Goal: Task Accomplishment & Management: Manage account settings

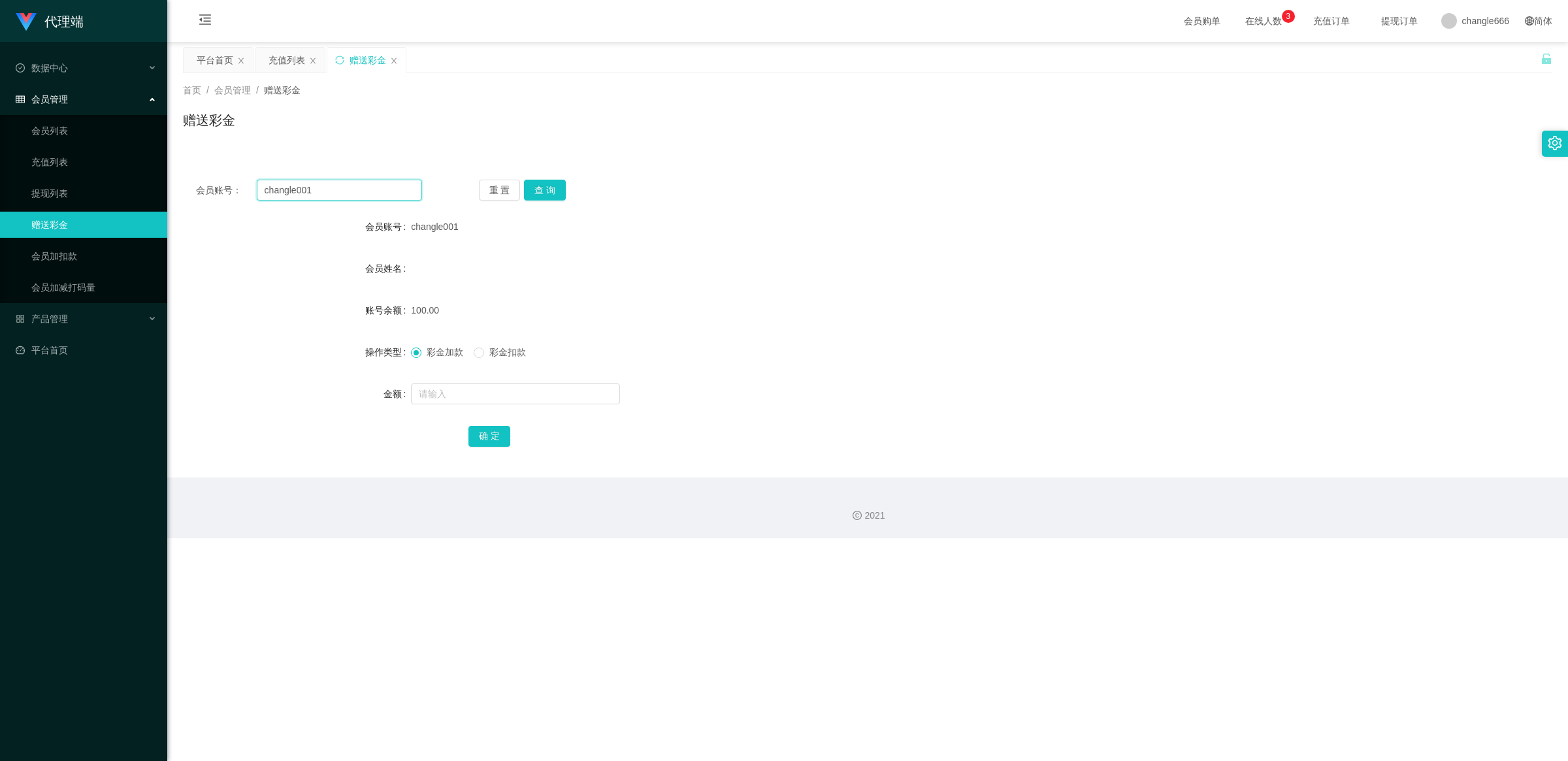
click at [373, 181] on input "changle001" at bounding box center [339, 190] width 165 height 21
paste input "123456"
type input "123456"
click at [547, 196] on button "查 询" at bounding box center [544, 190] width 42 height 21
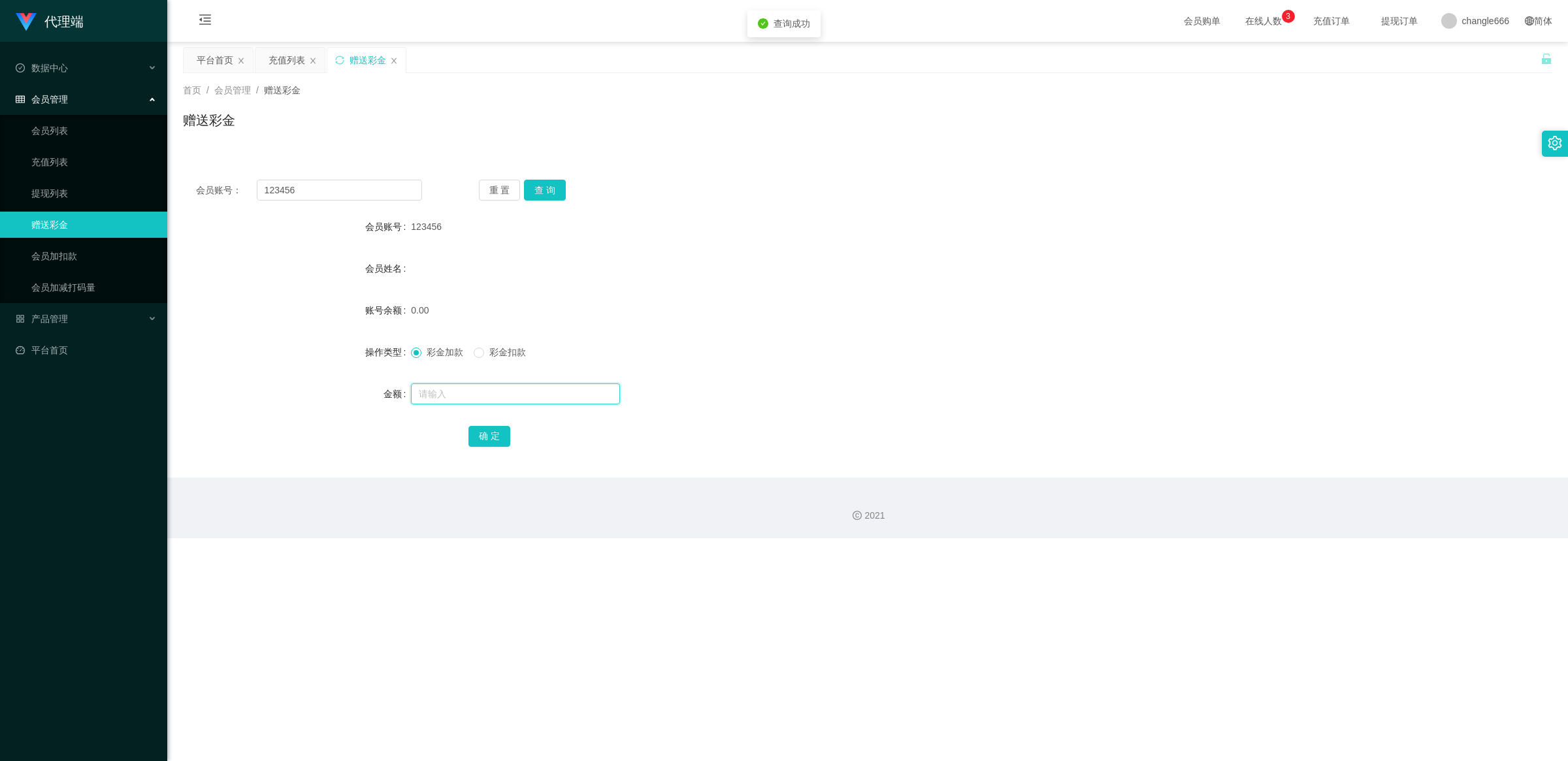
click at [472, 389] on input "text" at bounding box center [515, 394] width 209 height 21
type input "100"
click at [477, 431] on button "确 定" at bounding box center [489, 436] width 42 height 21
click at [345, 198] on input "123456" at bounding box center [339, 190] width 165 height 21
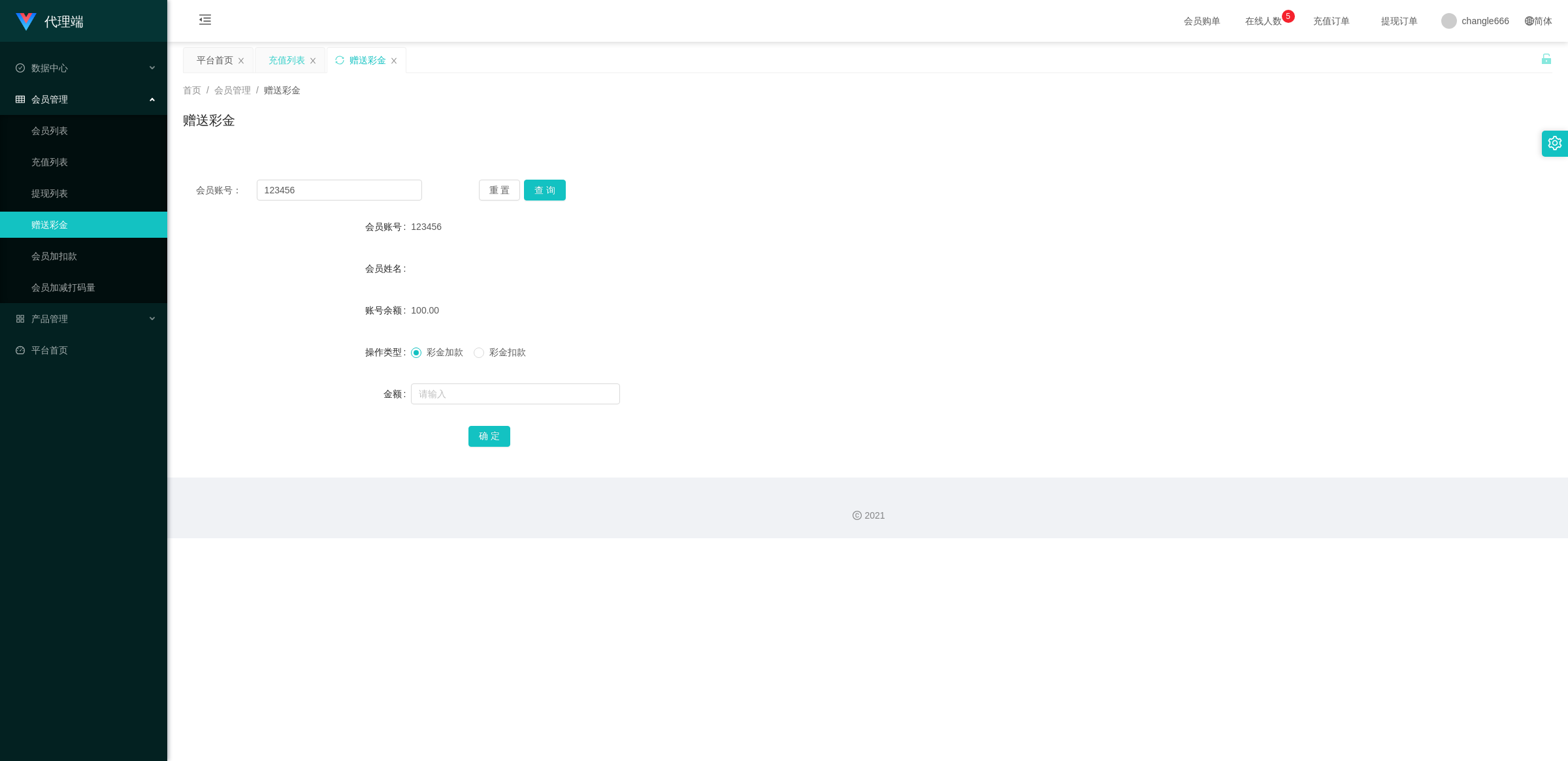
click at [282, 62] on div "充值列表" at bounding box center [286, 60] width 37 height 25
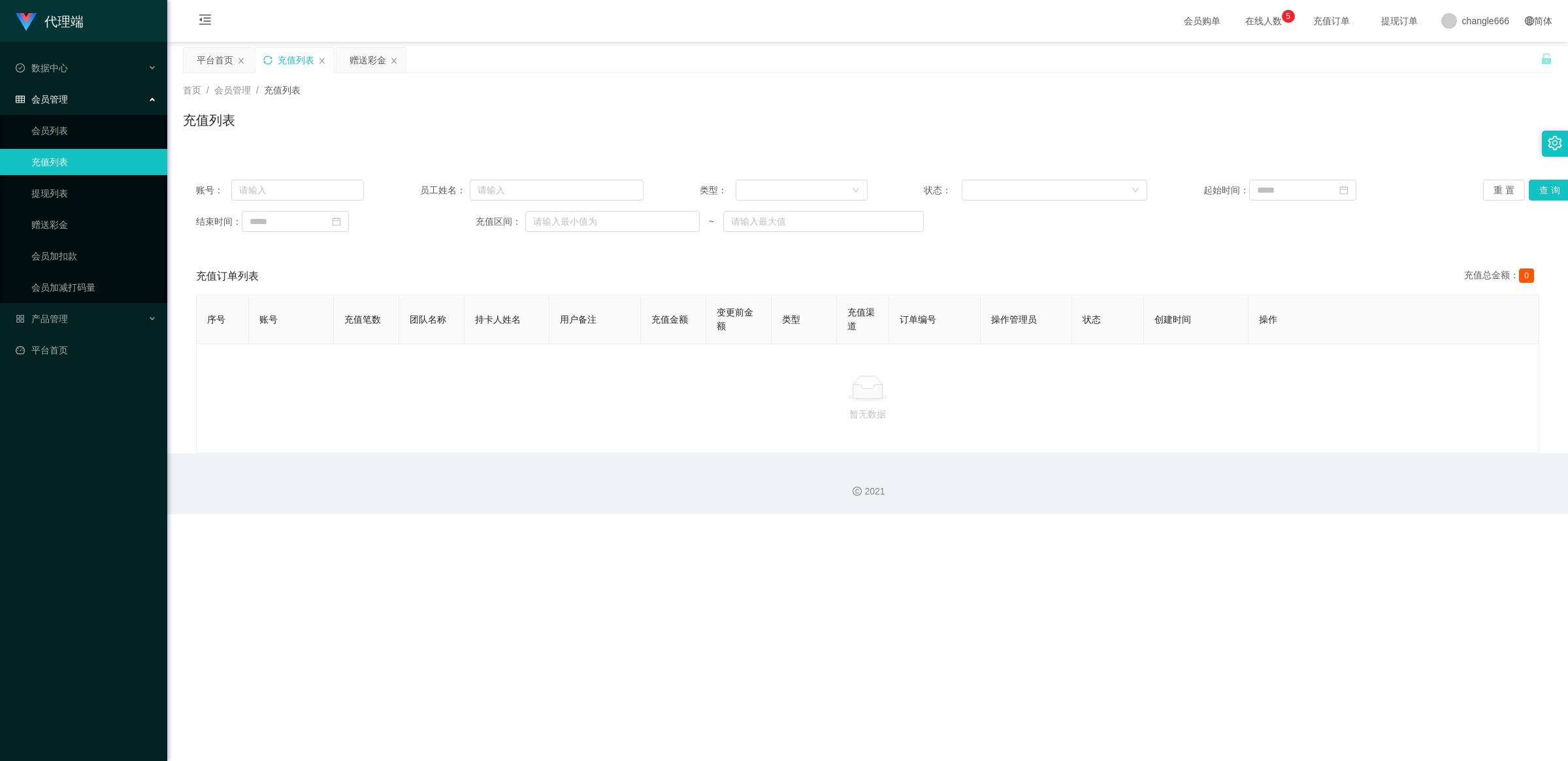
click at [266, 61] on icon "图标: sync" at bounding box center [268, 60] width 9 height 9
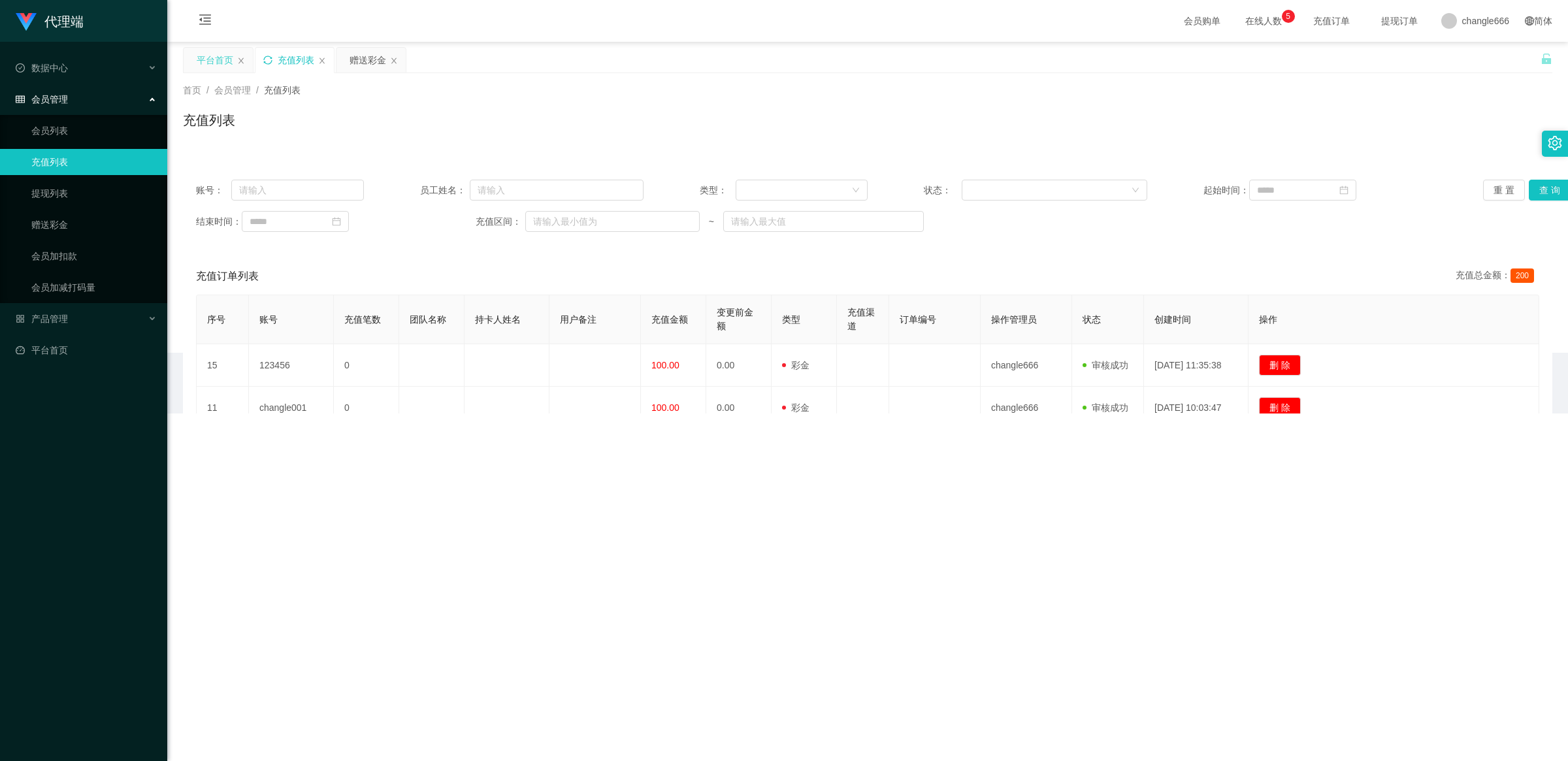
click at [208, 64] on div "平台首页" at bounding box center [215, 60] width 37 height 25
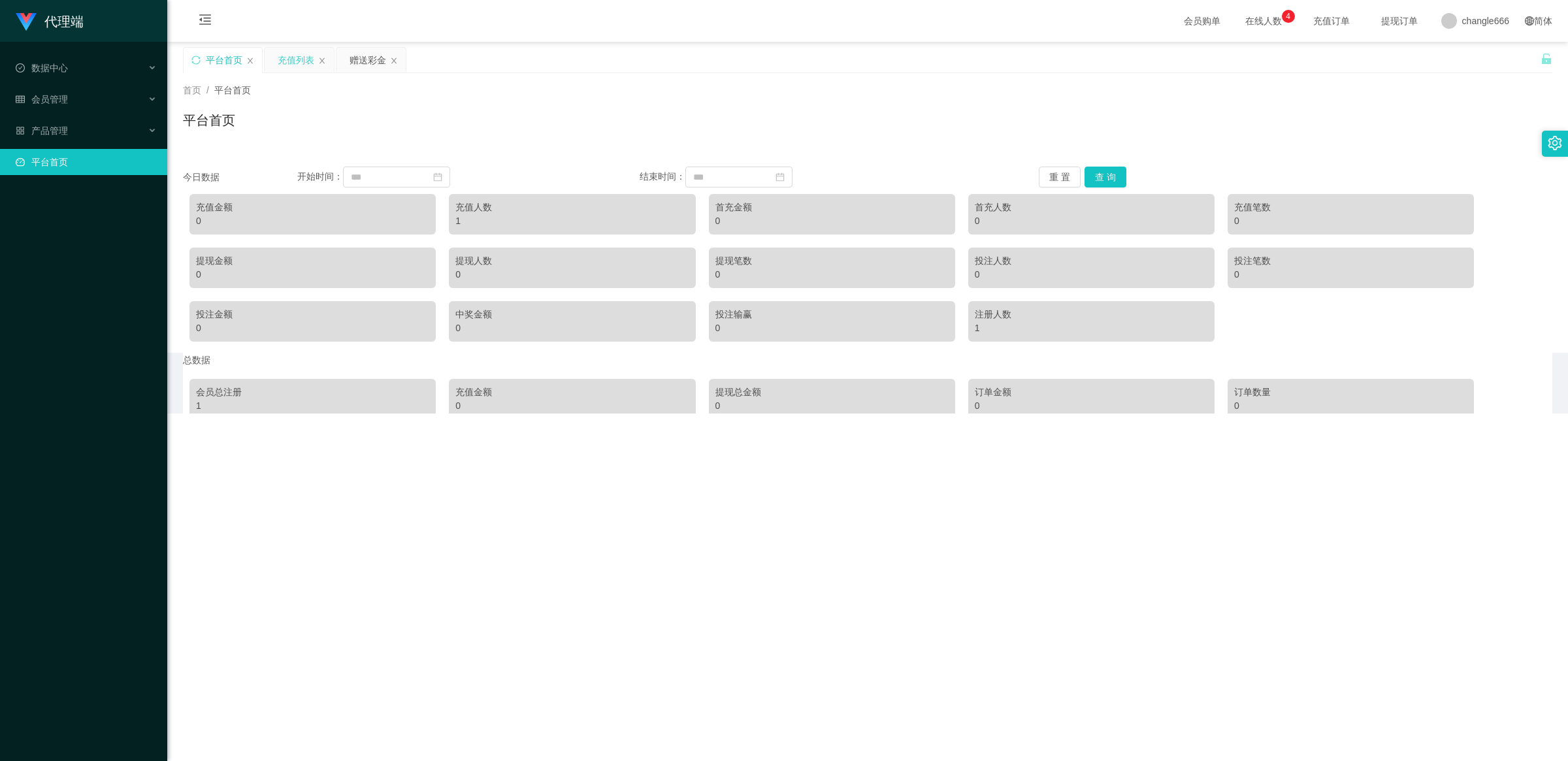
click at [317, 57] on div "充值列表" at bounding box center [298, 60] width 69 height 25
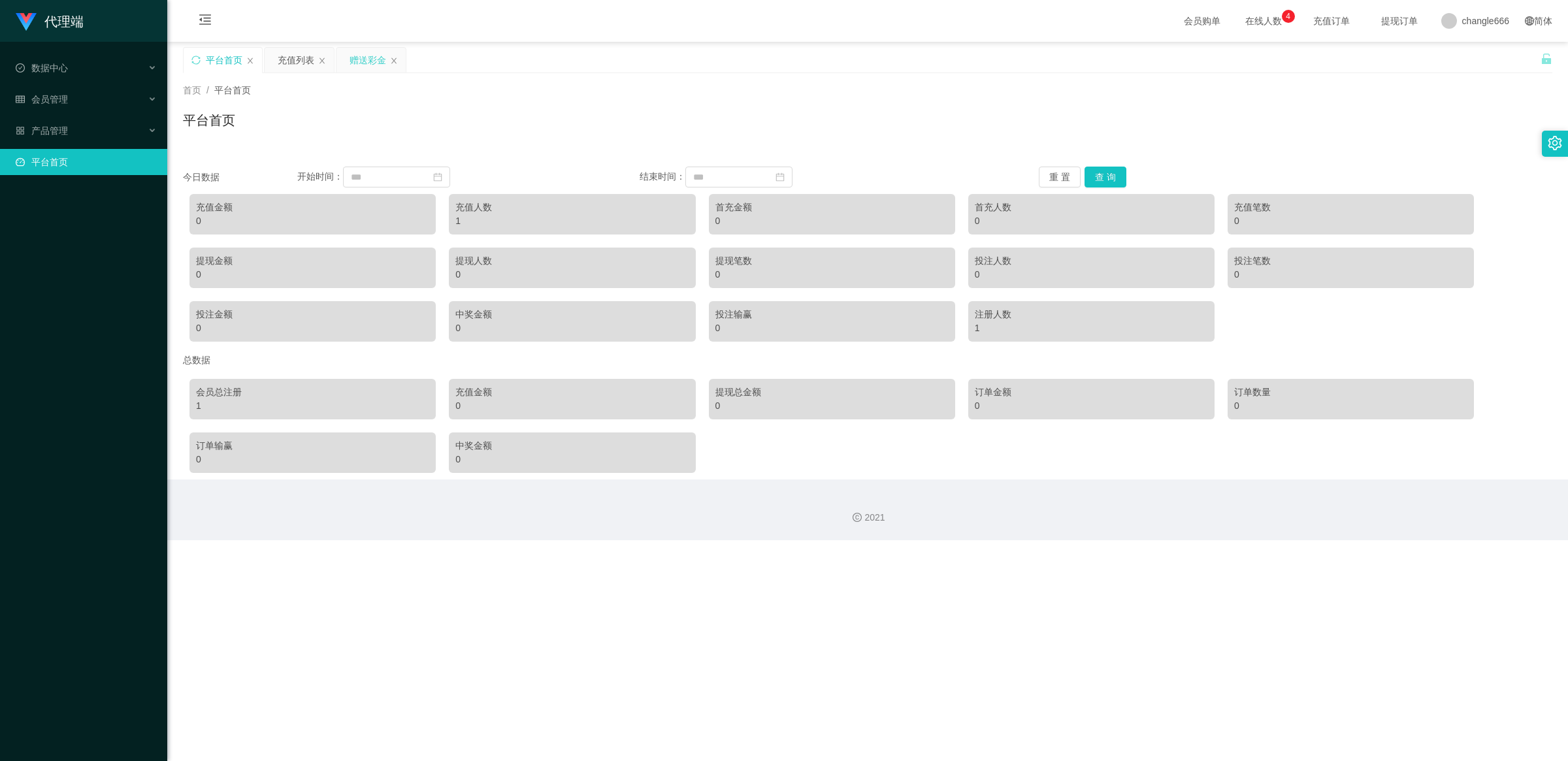
click at [361, 56] on div "赠送彩金" at bounding box center [367, 60] width 37 height 25
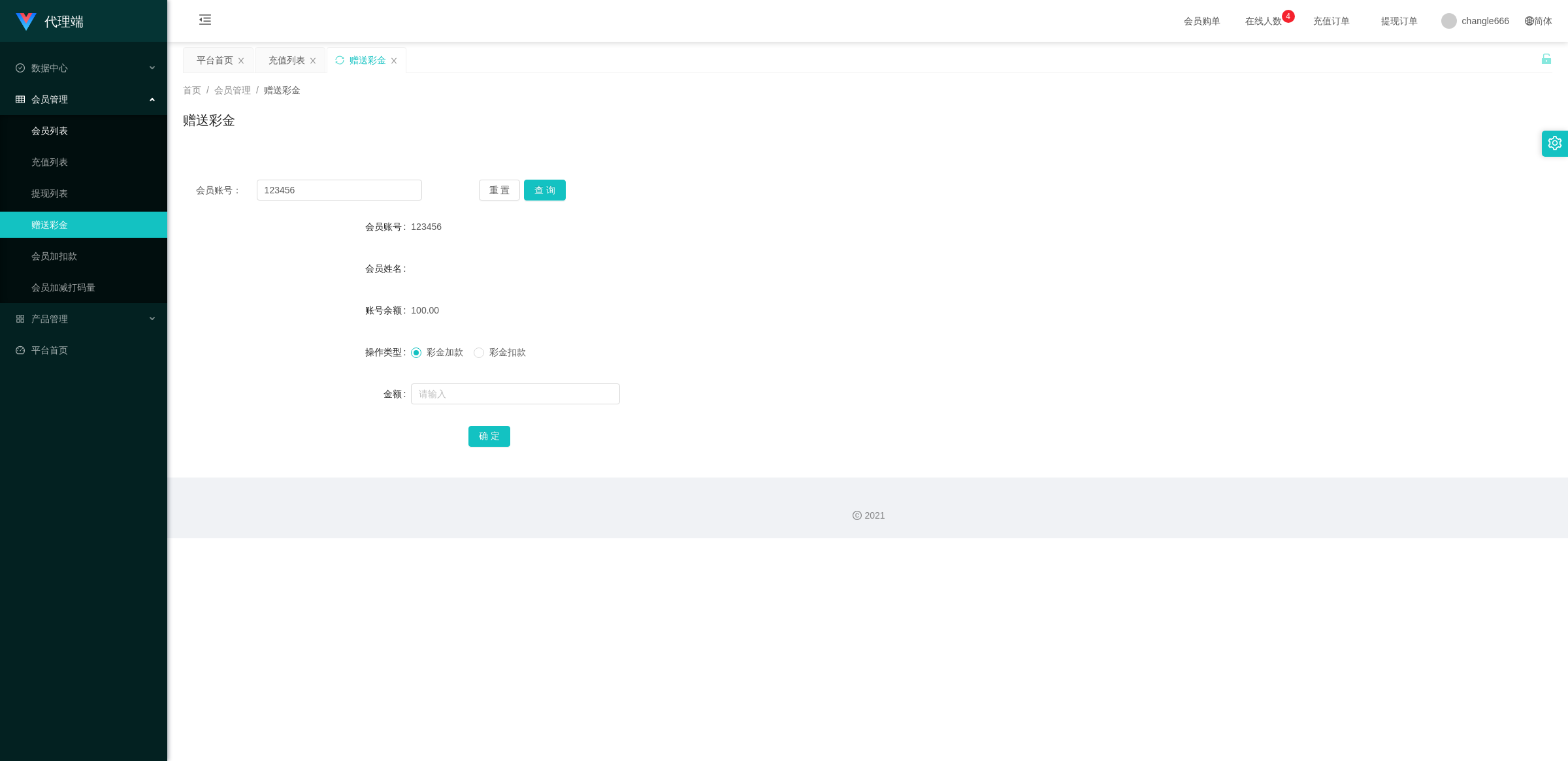
click at [57, 134] on link "会员列表" at bounding box center [94, 130] width 125 height 26
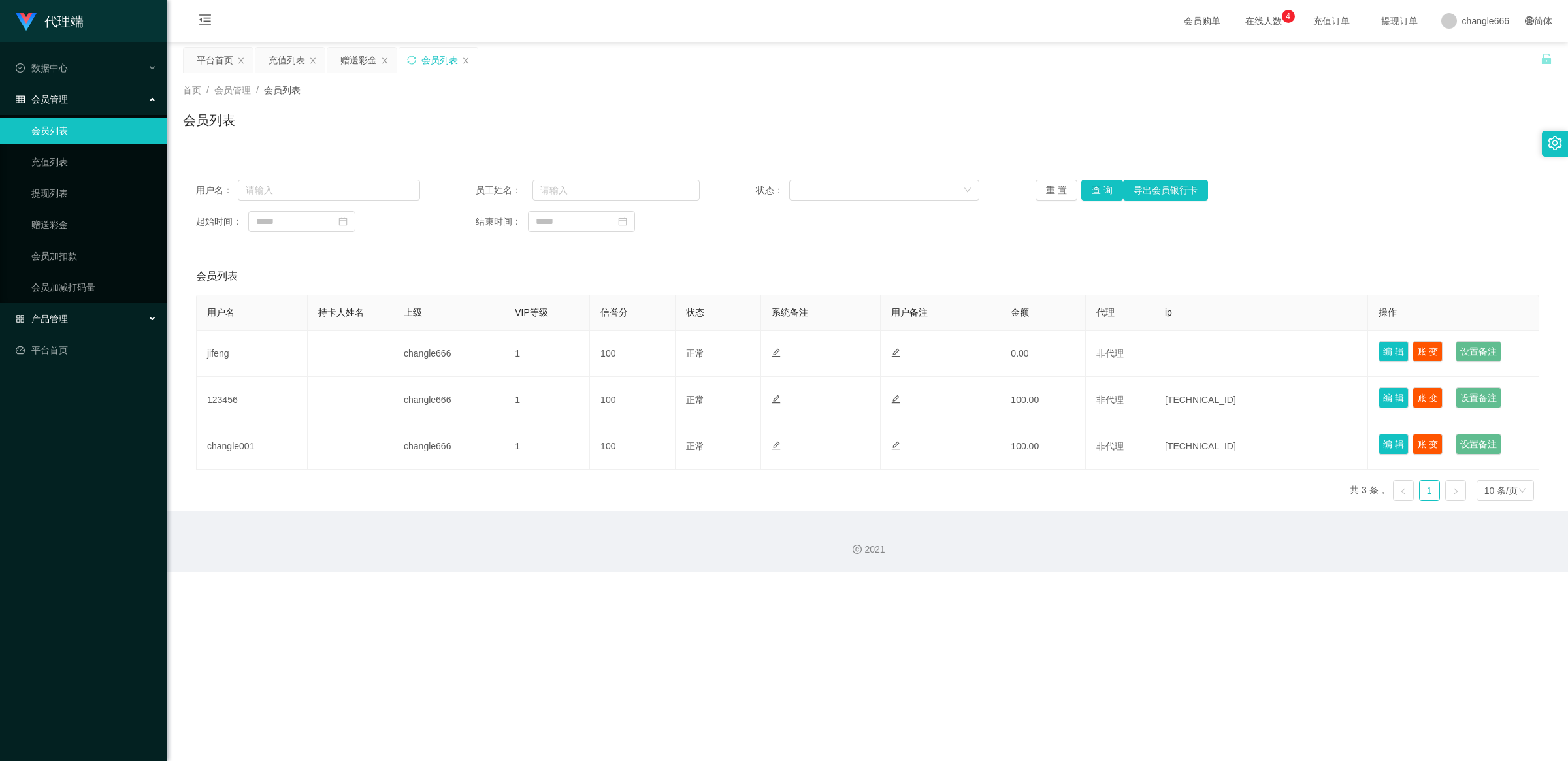
drag, startPoint x: 57, startPoint y: 325, endPoint x: 62, endPoint y: 315, distance: 11.2
click at [57, 324] on div "产品管理" at bounding box center [84, 319] width 167 height 26
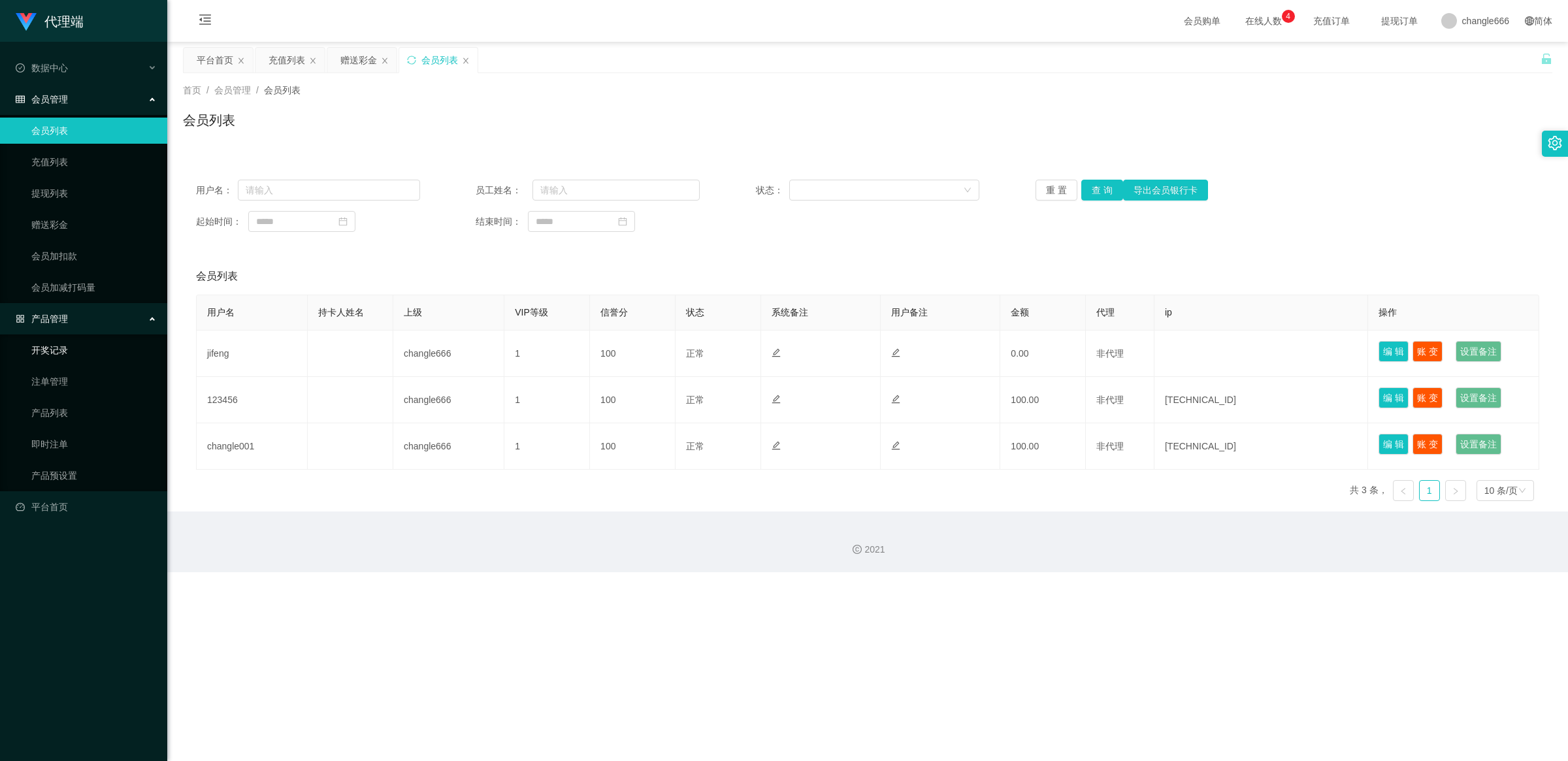
click at [74, 353] on link "开奖记录" at bounding box center [94, 349] width 125 height 26
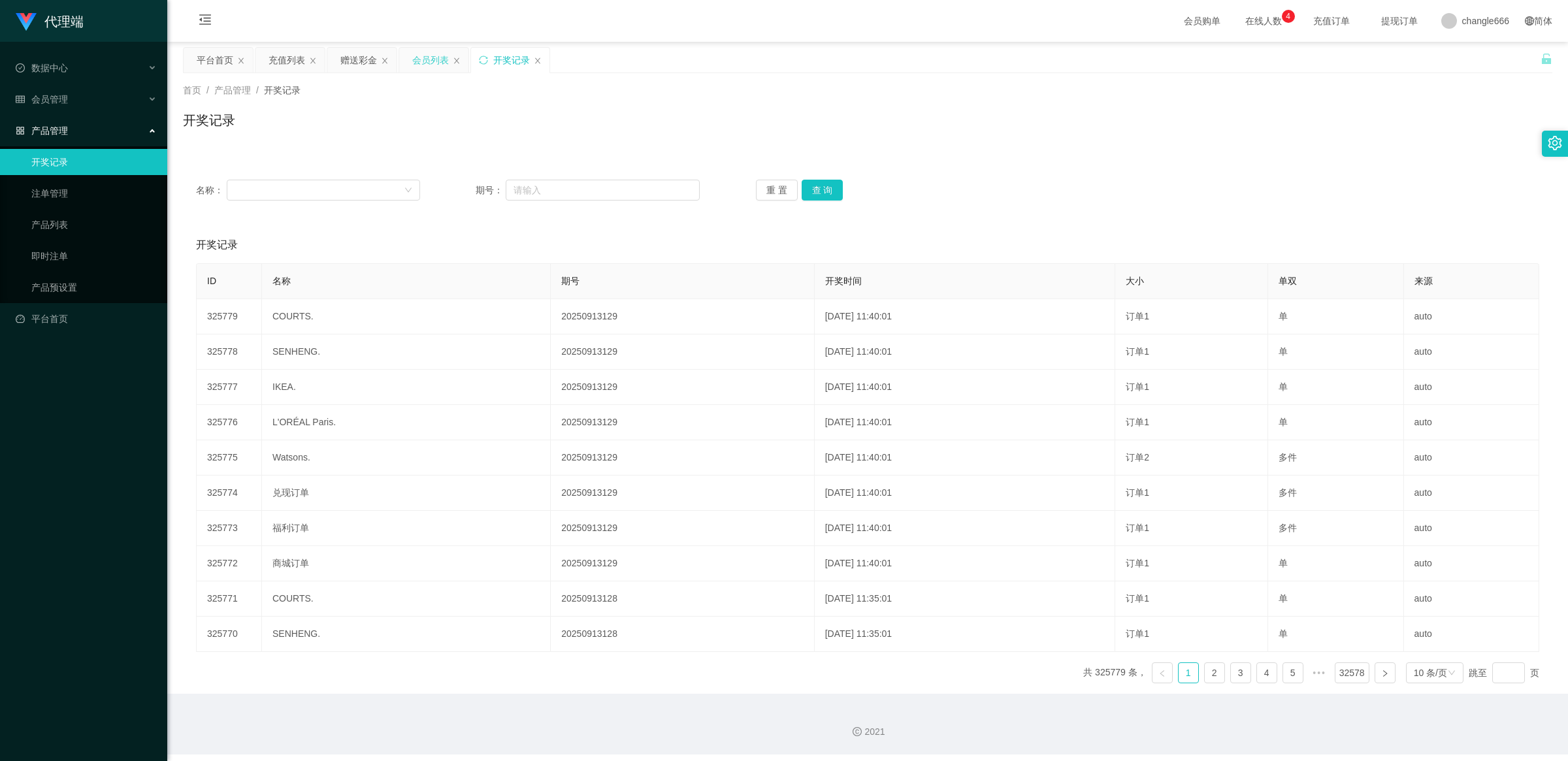
click at [459, 64] on div "会员列表" at bounding box center [433, 60] width 69 height 25
click at [456, 57] on icon "图标: close" at bounding box center [456, 61] width 8 height 8
click at [378, 60] on div "赠送彩金" at bounding box center [362, 60] width 69 height 25
click at [292, 60] on div "充值列表" at bounding box center [286, 60] width 37 height 25
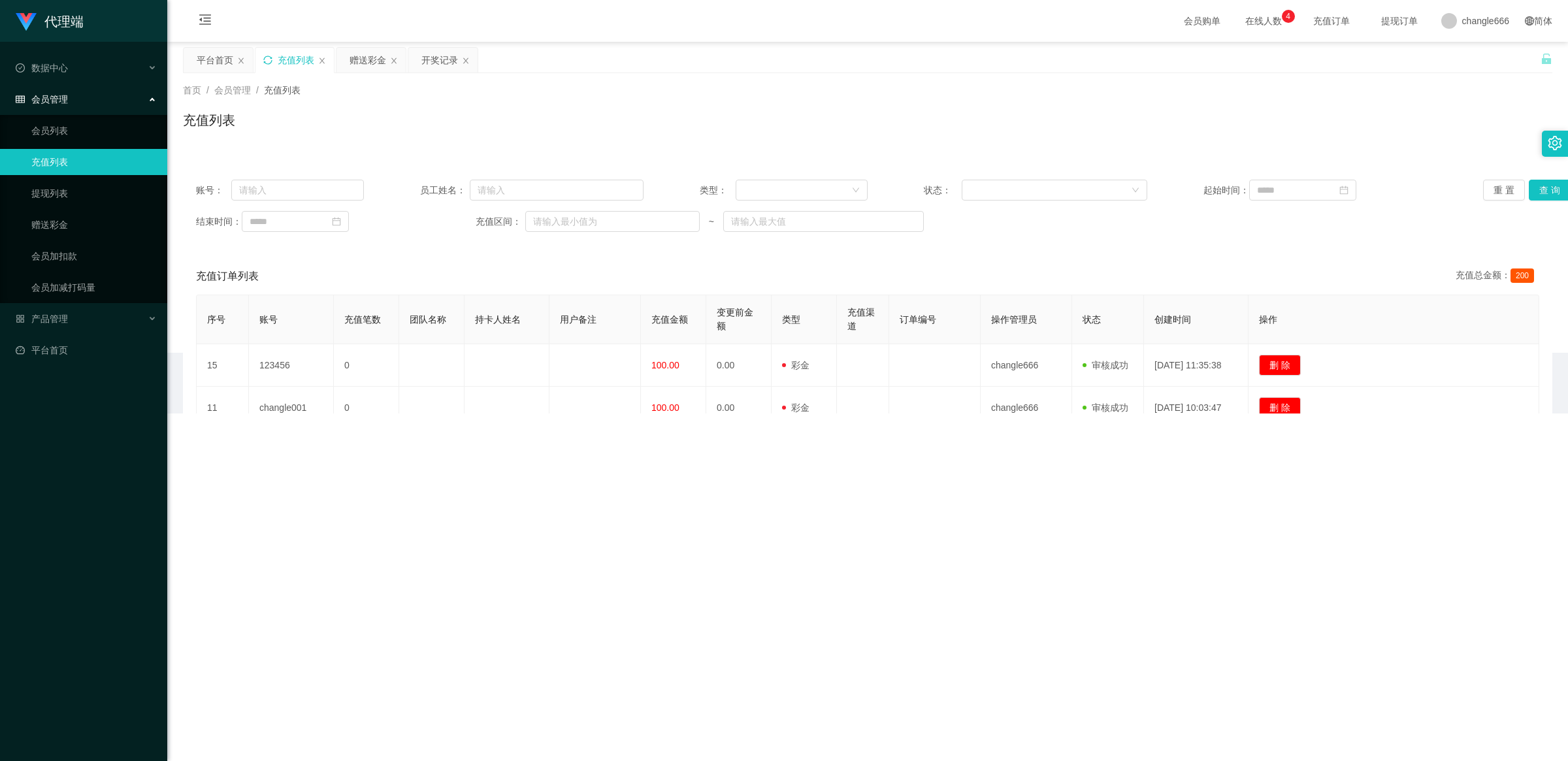
click at [315, 60] on div "充值列表" at bounding box center [295, 60] width 78 height 25
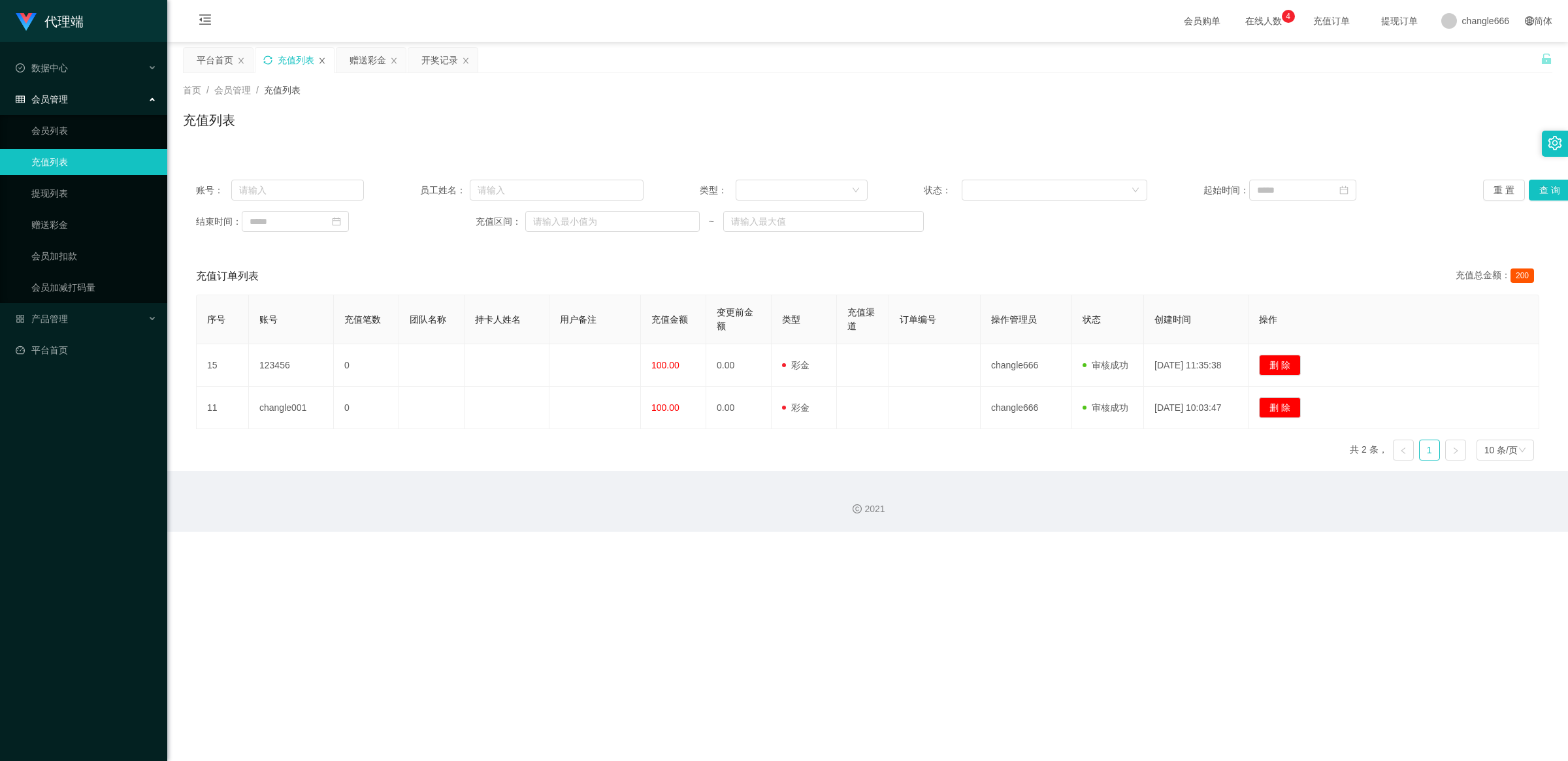
click at [321, 60] on icon "图标: close" at bounding box center [322, 60] width 5 height 6
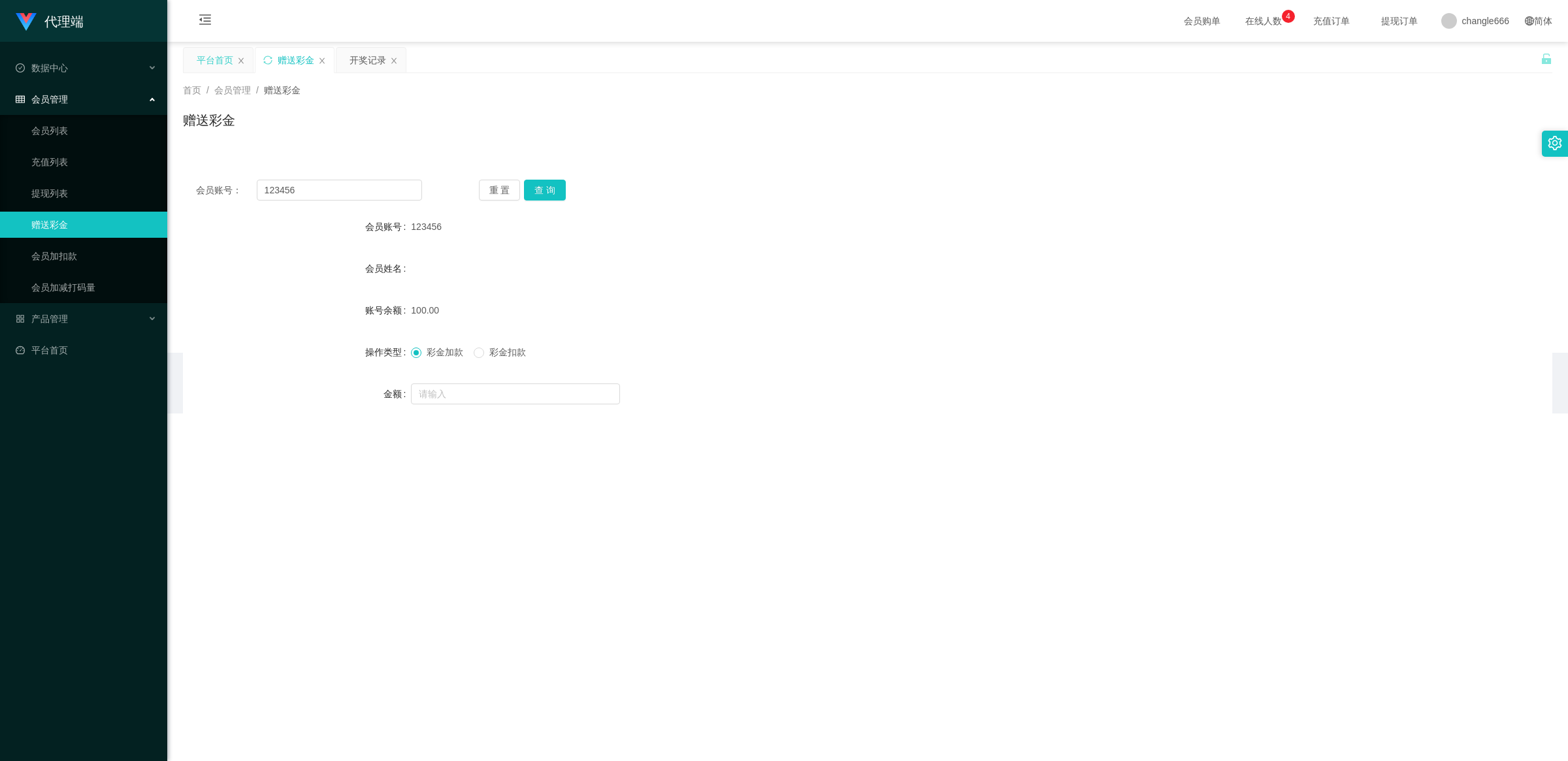
click at [246, 63] on div "平台首页" at bounding box center [217, 60] width 69 height 25
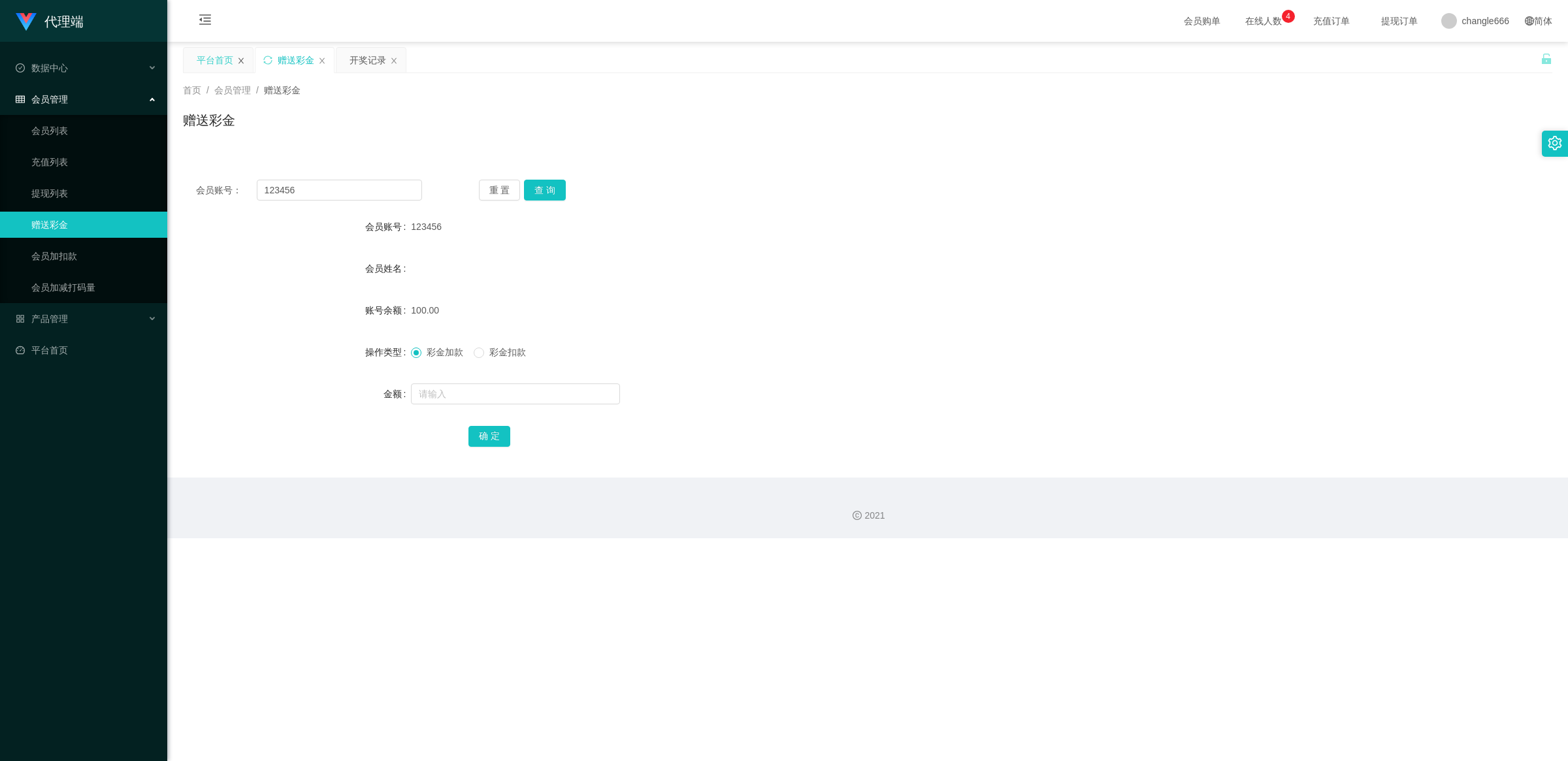
click at [239, 62] on icon "图标: close" at bounding box center [240, 61] width 8 height 8
click at [322, 60] on icon "图标: close" at bounding box center [322, 60] width 5 height 6
click at [79, 193] on link "提现列表" at bounding box center [94, 193] width 125 height 26
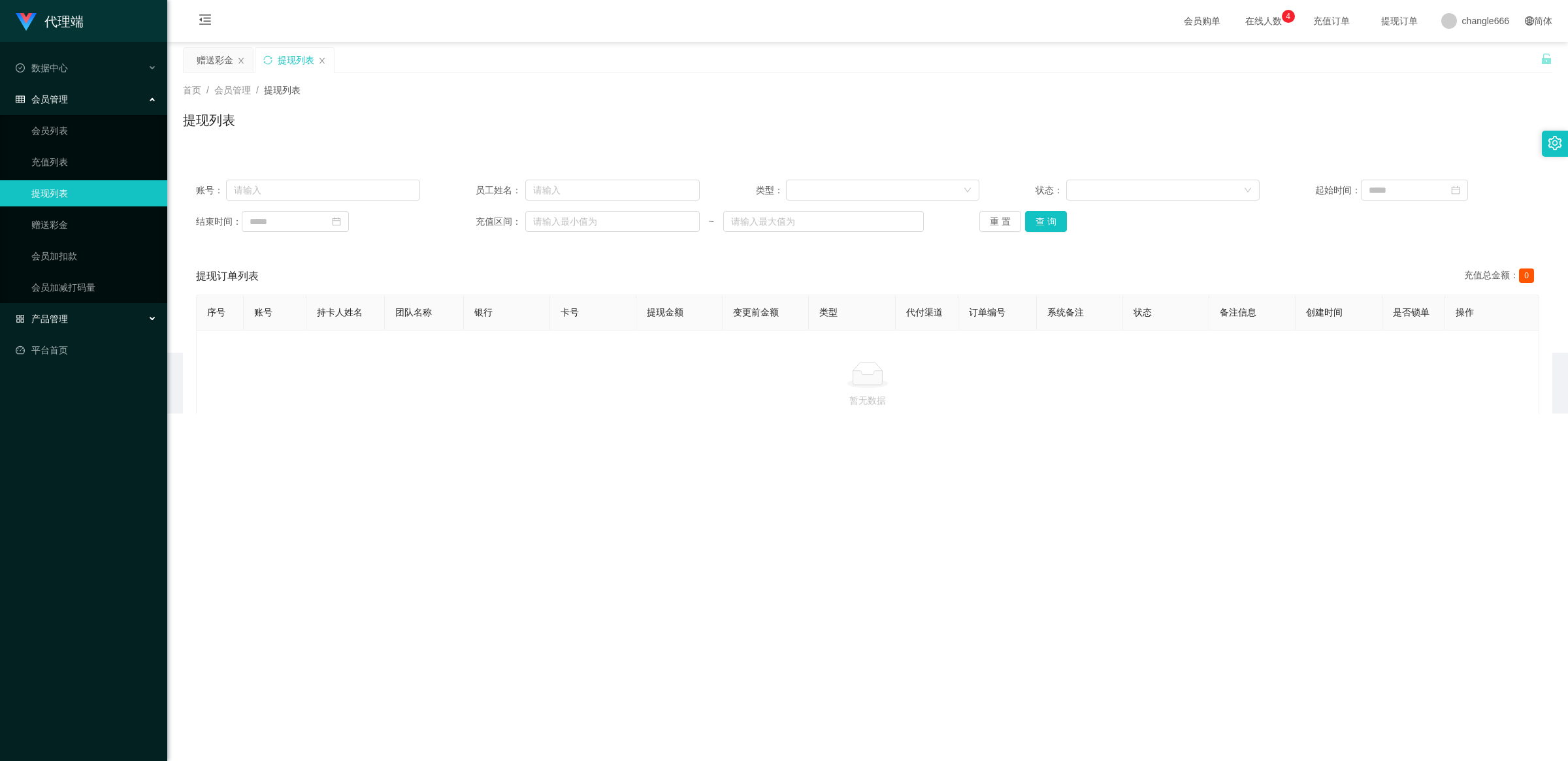
click at [39, 314] on span "产品管理" at bounding box center [41, 319] width 52 height 10
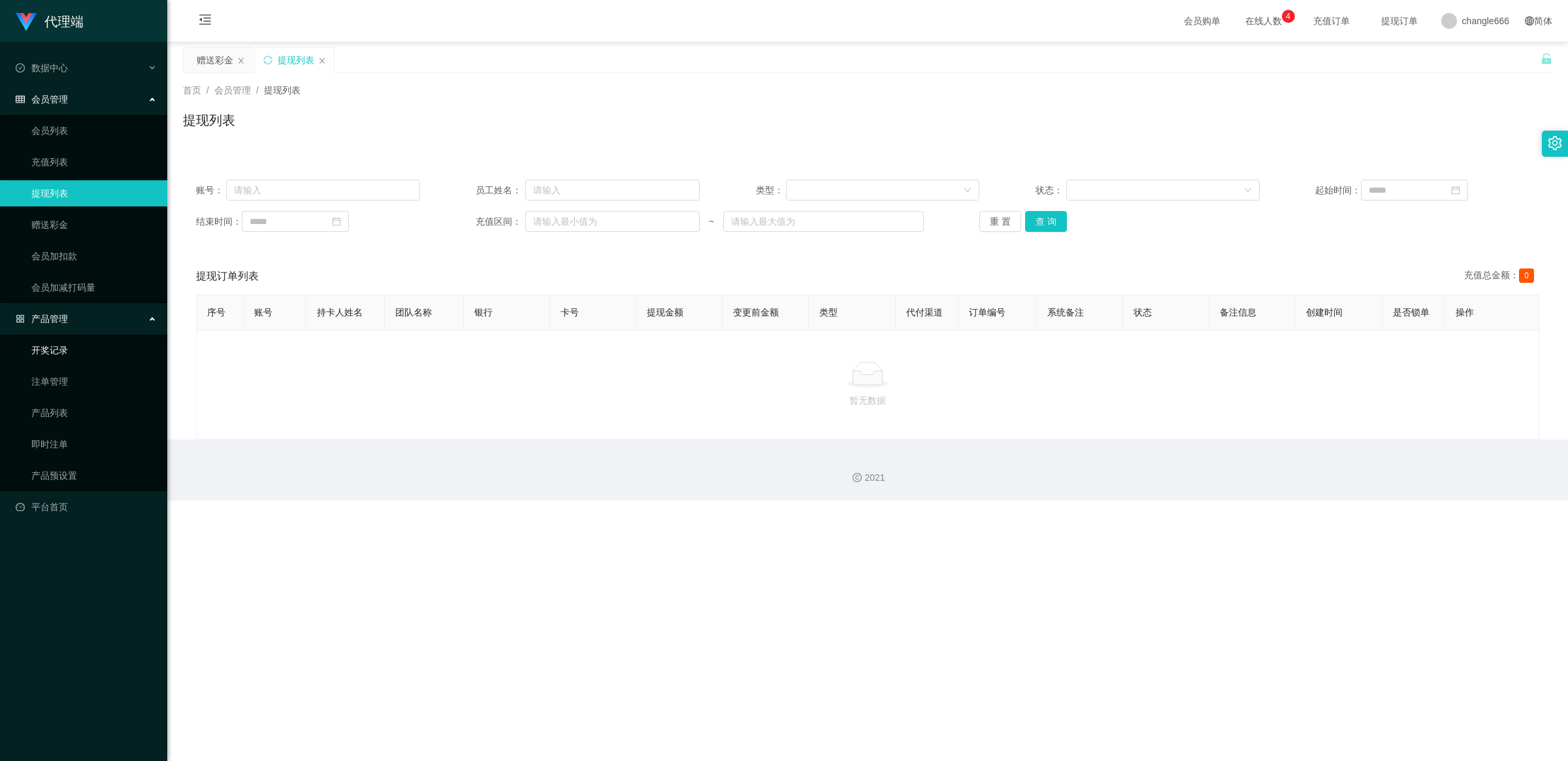
click at [63, 355] on link "开奖记录" at bounding box center [94, 349] width 125 height 26
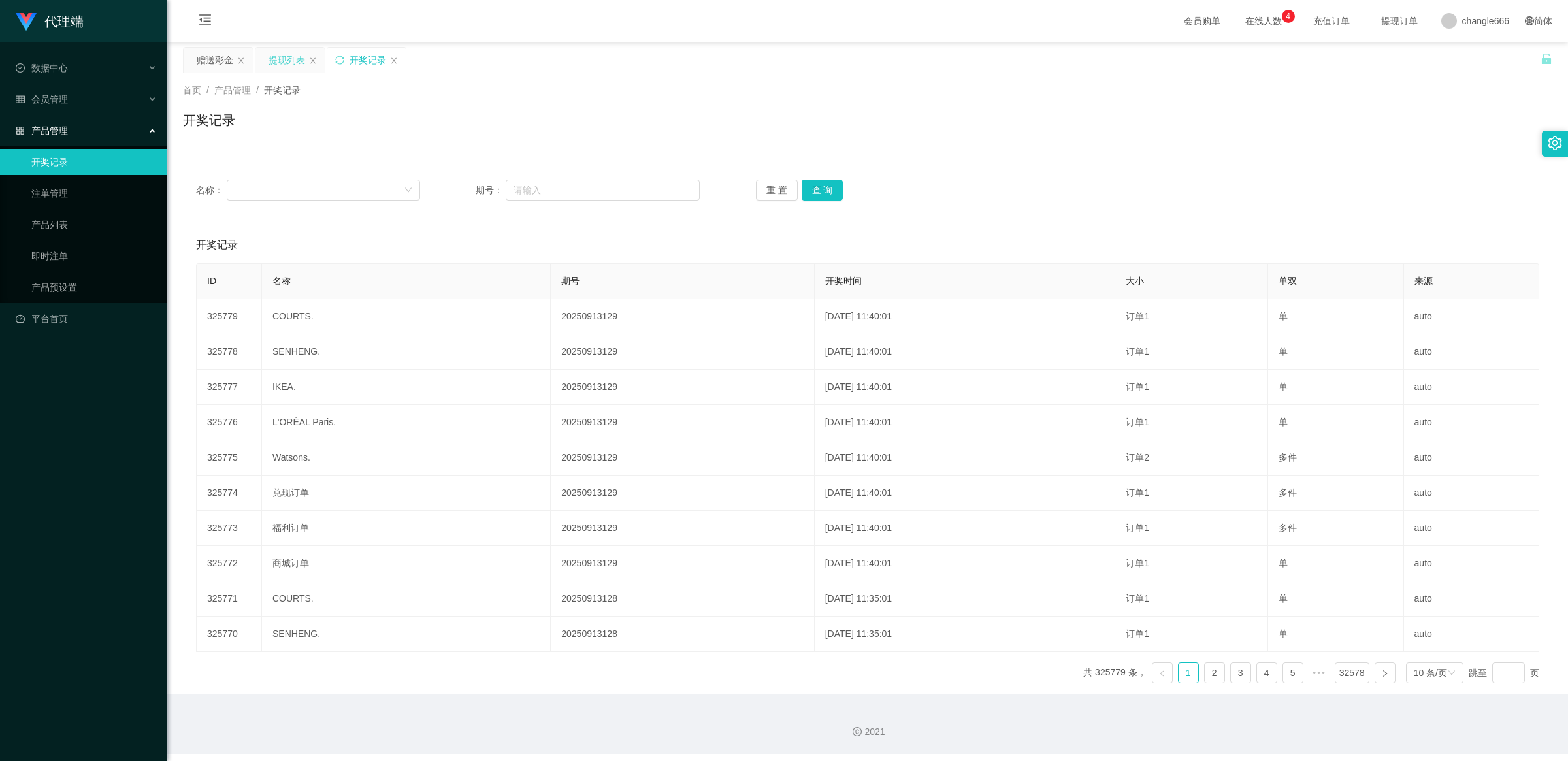
click at [300, 64] on div "提现列表" at bounding box center [286, 60] width 37 height 25
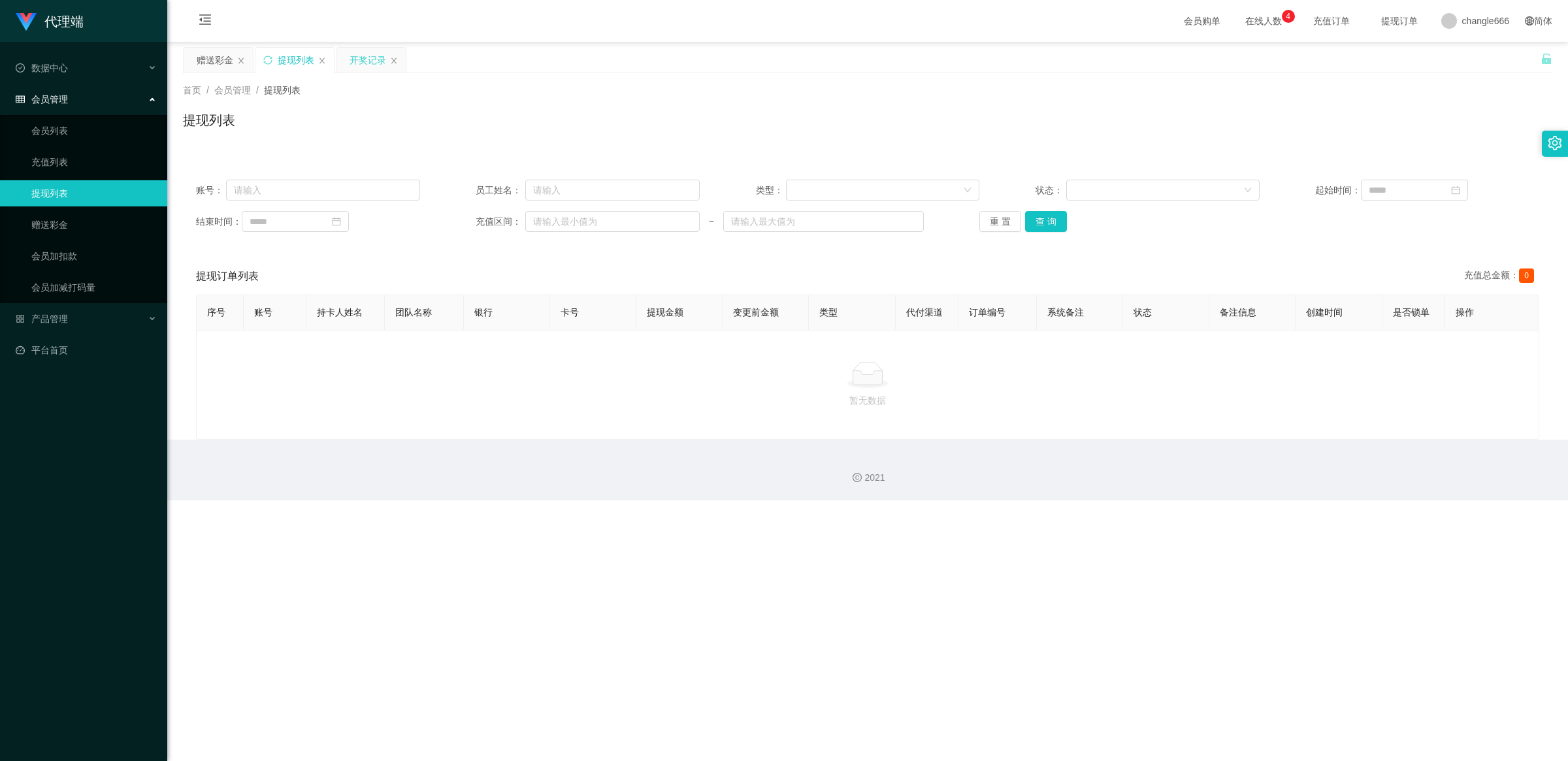
click at [373, 67] on div "开奖记录" at bounding box center [367, 60] width 37 height 25
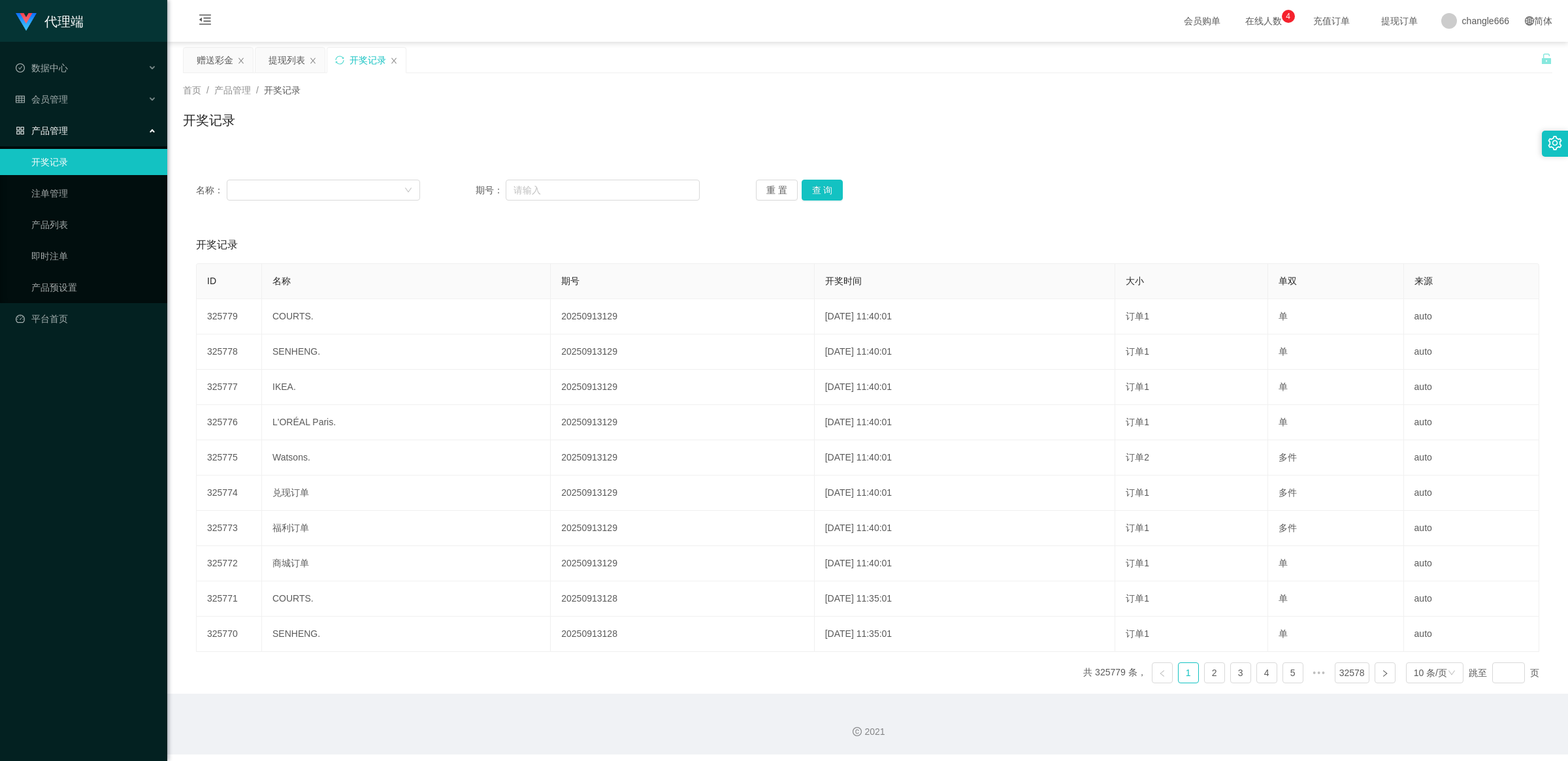
click at [333, 60] on div "开奖记录" at bounding box center [367, 60] width 78 height 25
click at [217, 52] on div "赠送彩金" at bounding box center [215, 60] width 37 height 25
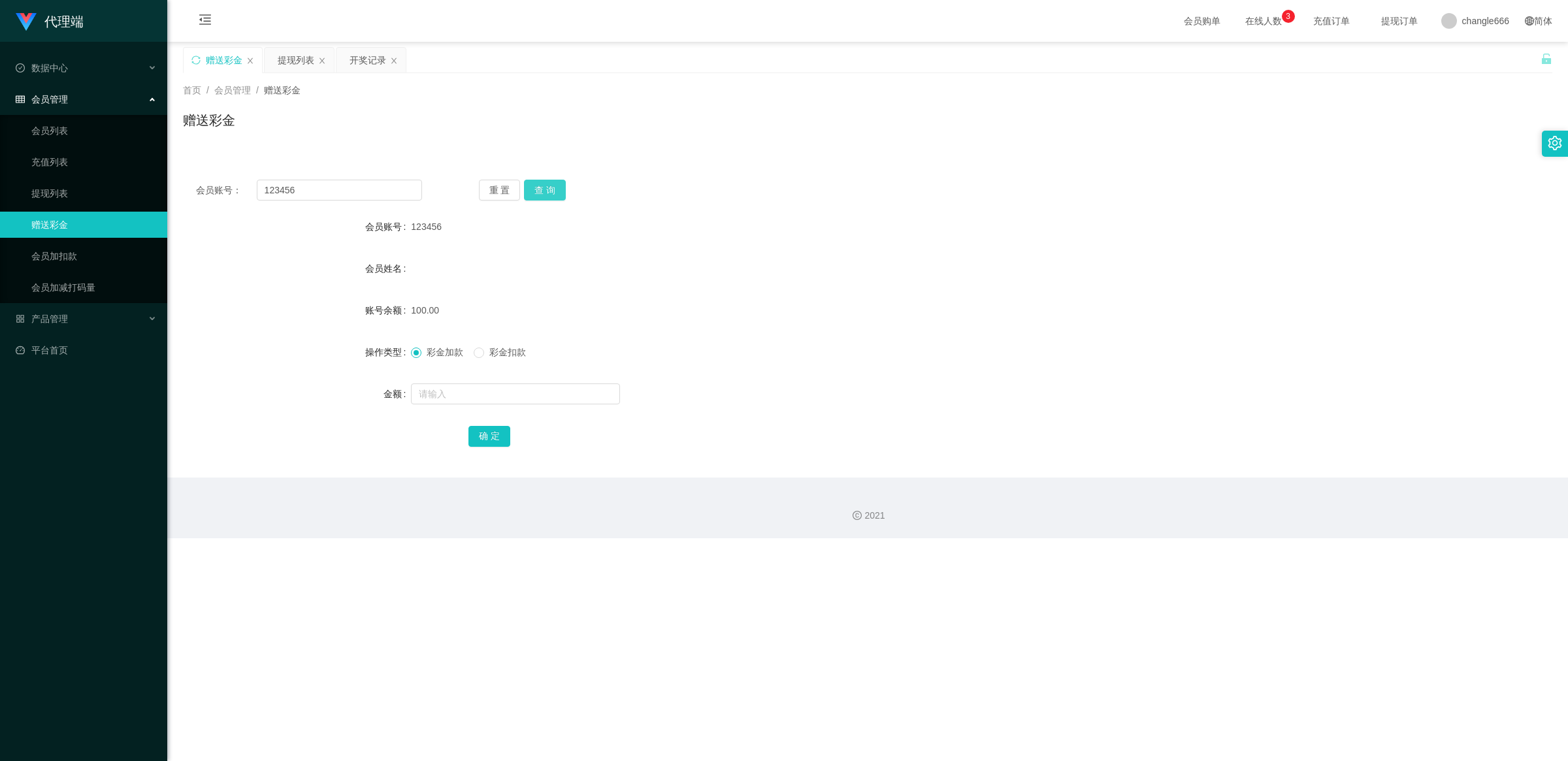
click at [541, 193] on button "查 询" at bounding box center [544, 190] width 42 height 21
click at [549, 189] on button "查 询" at bounding box center [544, 190] width 42 height 21
click at [555, 194] on button "查 询" at bounding box center [544, 190] width 42 height 21
click at [301, 67] on div "提现列表" at bounding box center [296, 60] width 37 height 25
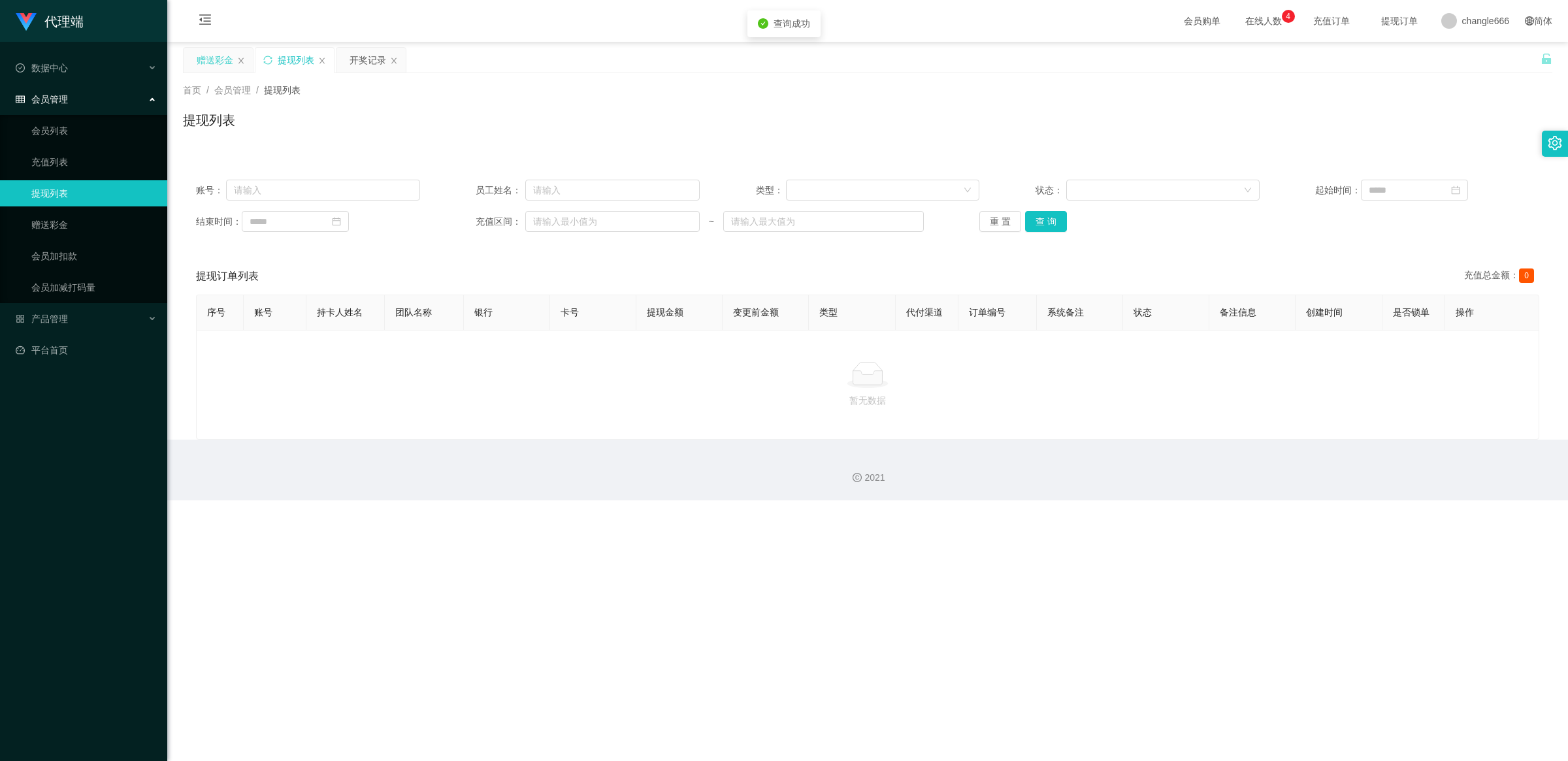
click at [214, 61] on div "赠送彩金" at bounding box center [215, 60] width 37 height 25
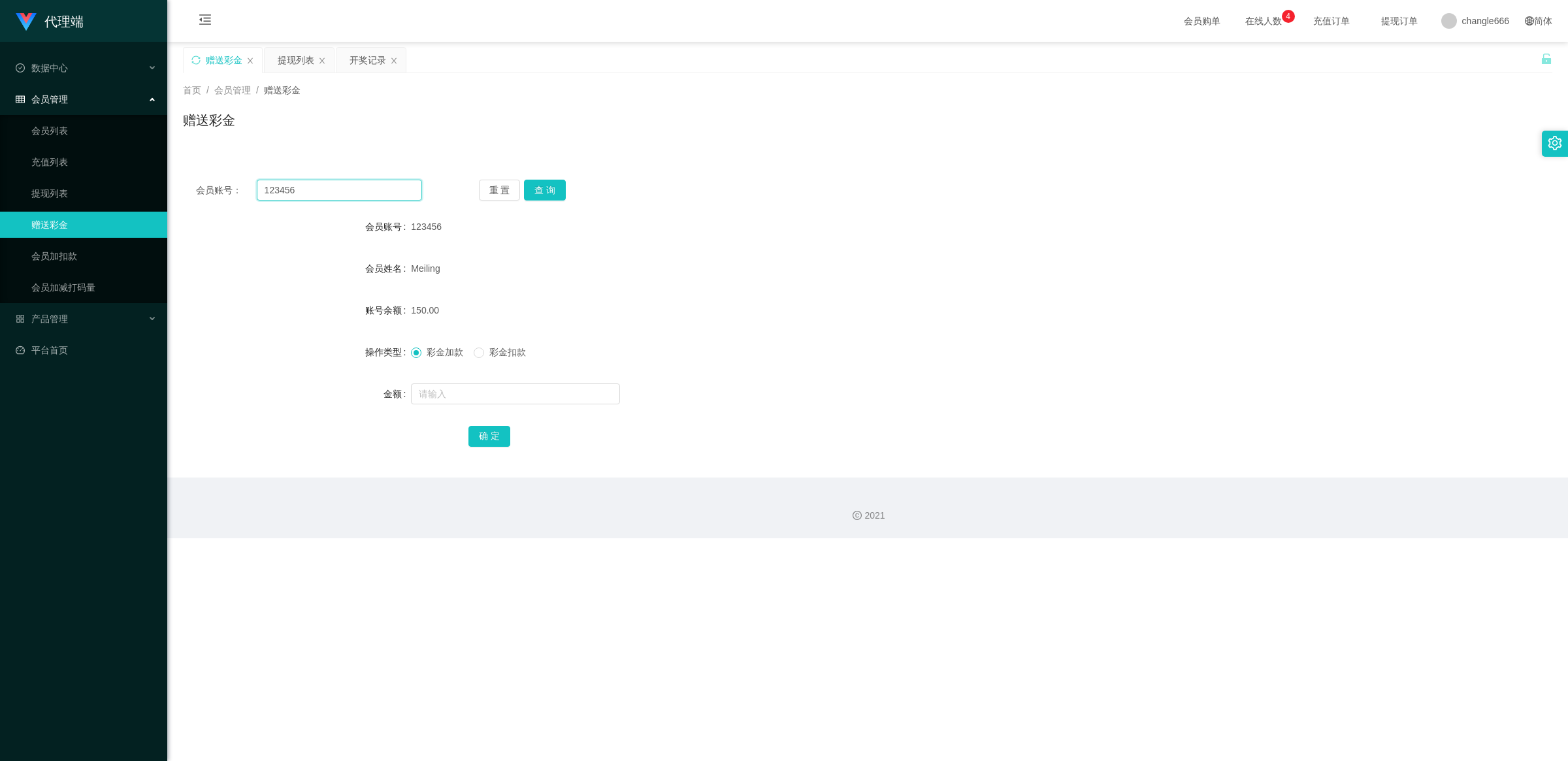
click at [289, 186] on input "123456" at bounding box center [339, 190] width 165 height 21
click at [304, 66] on div "提现列表" at bounding box center [296, 60] width 37 height 25
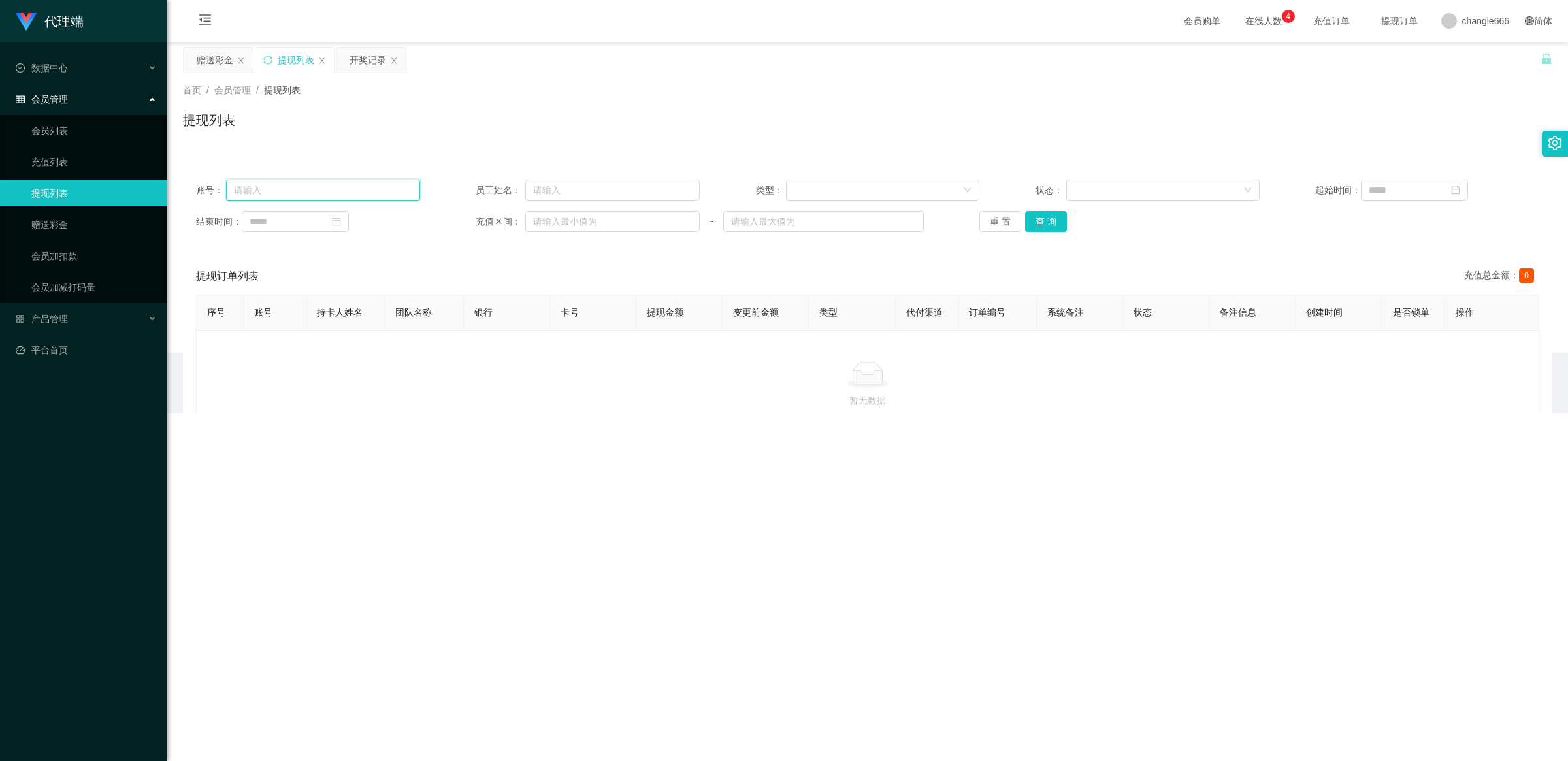
click at [302, 191] on input "text" at bounding box center [322, 190] width 194 height 21
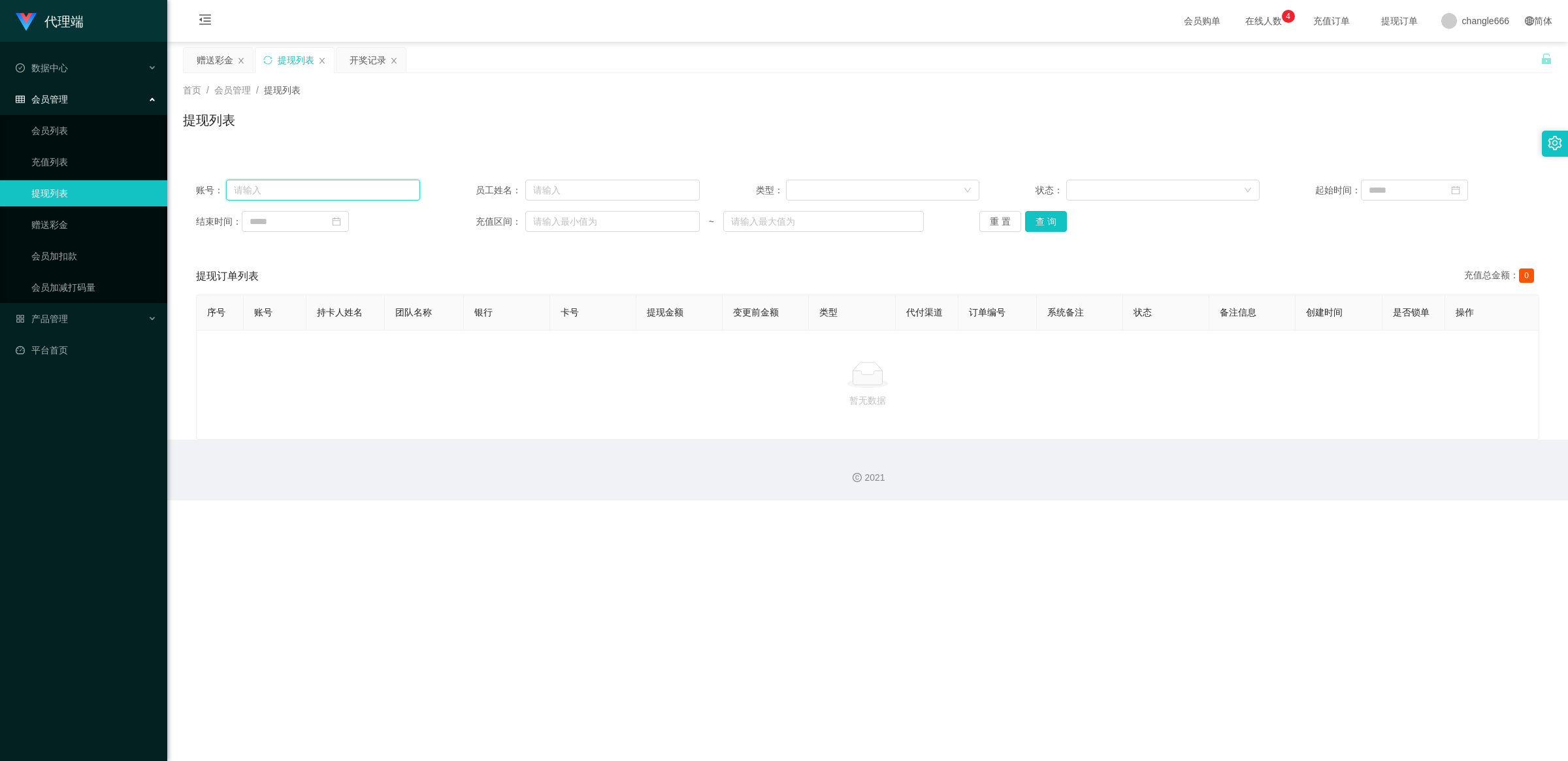
click at [302, 191] on input "text" at bounding box center [322, 190] width 194 height 21
paste input "123456"
type input "123456"
drag, startPoint x: 1050, startPoint y: 223, endPoint x: 1040, endPoint y: 226, distance: 10.4
click at [1050, 223] on button "查 询" at bounding box center [1045, 221] width 42 height 21
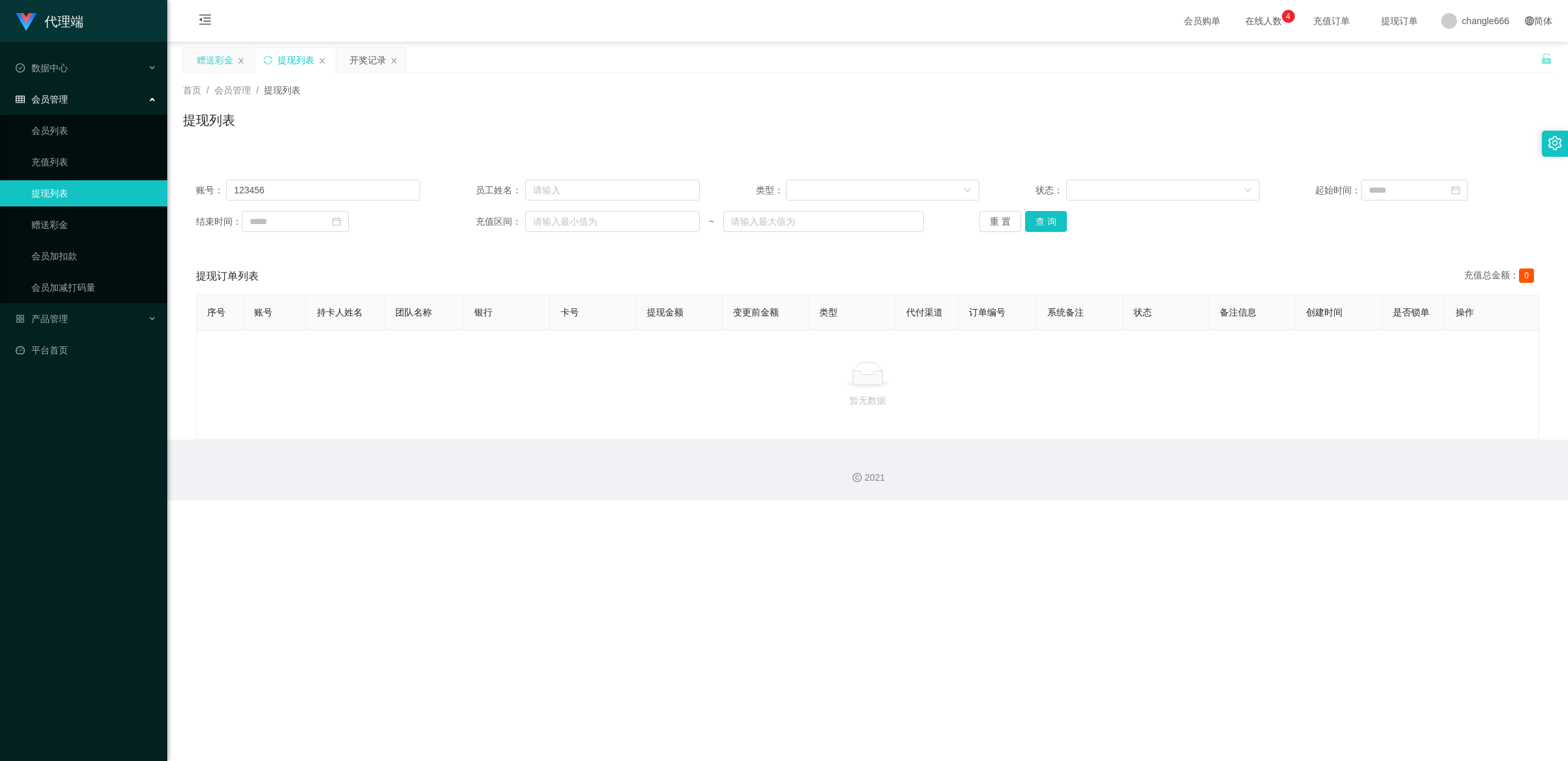
click at [217, 60] on div "赠送彩金" at bounding box center [215, 60] width 37 height 25
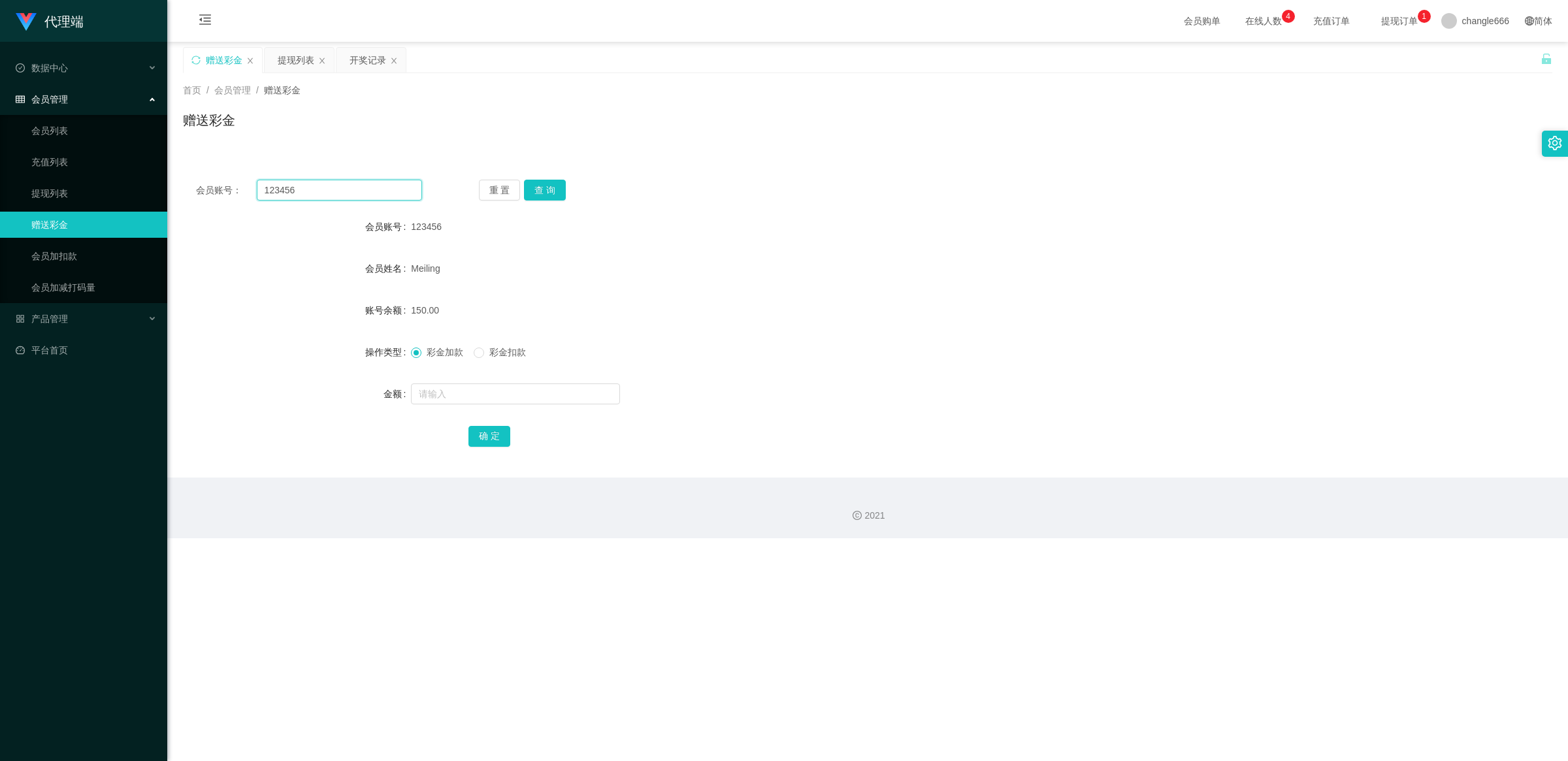
click at [330, 197] on input "123456" at bounding box center [339, 190] width 165 height 21
click at [553, 185] on button "查 询" at bounding box center [544, 190] width 42 height 21
click at [348, 60] on div "开奖记录" at bounding box center [371, 60] width 69 height 25
drag, startPoint x: 366, startPoint y: 50, endPoint x: 390, endPoint y: 79, distance: 37.6
click at [366, 52] on div "开奖记录" at bounding box center [367, 60] width 37 height 25
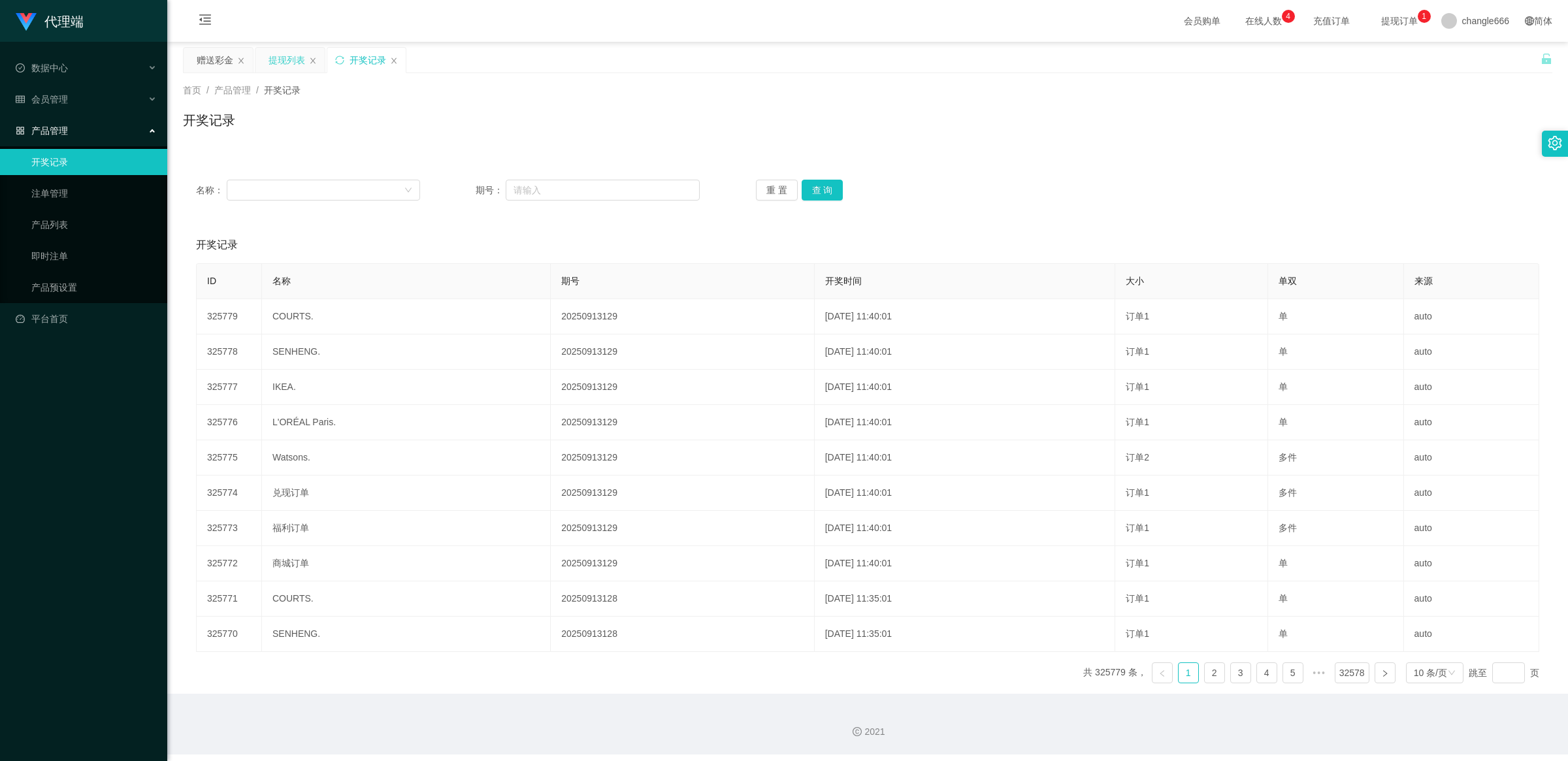
click at [292, 66] on div "提现列表" at bounding box center [286, 60] width 37 height 25
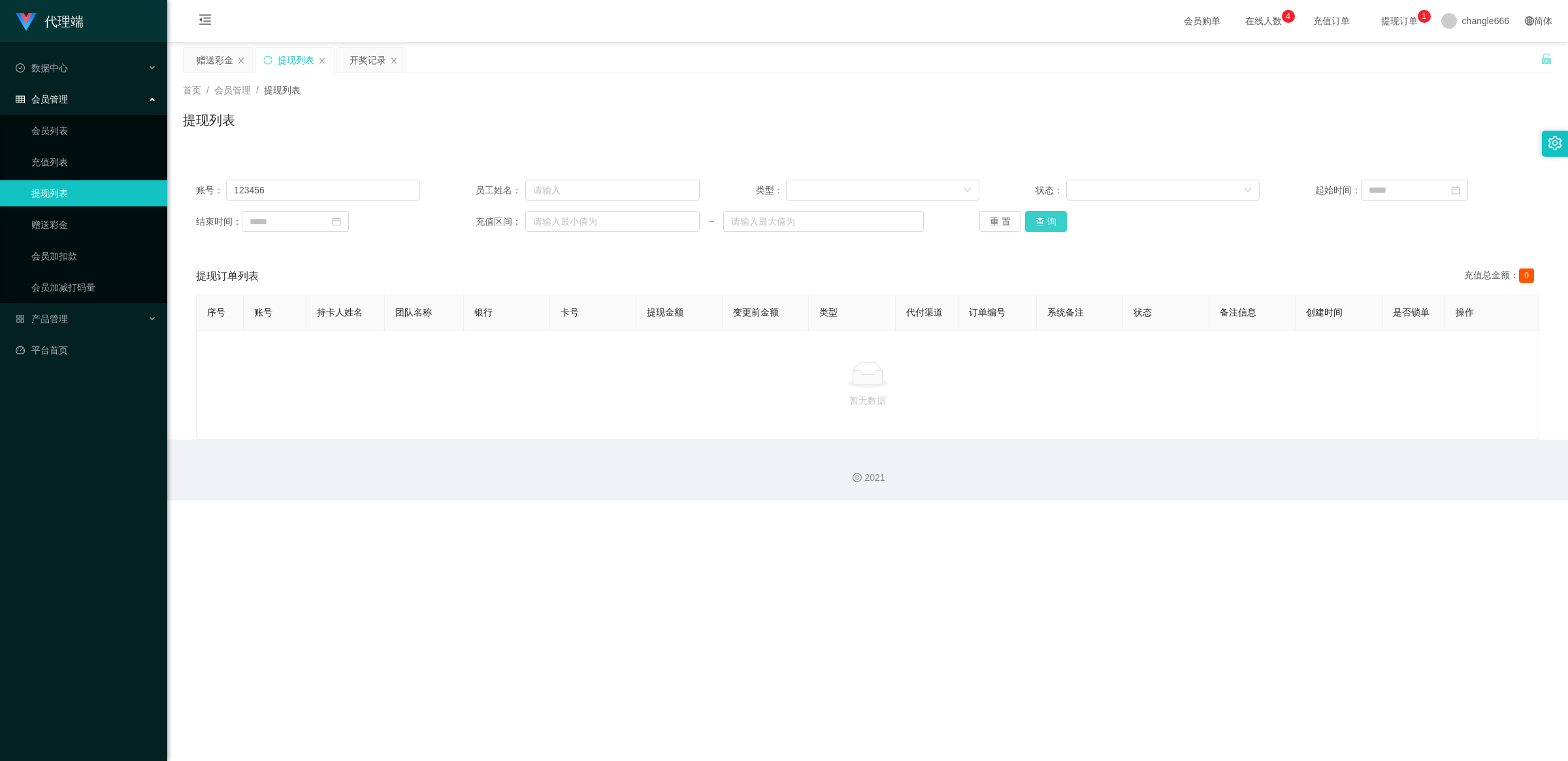
click at [1062, 223] on div "重 置 查 询" at bounding box center [1091, 221] width 224 height 21
click at [1056, 221] on button "查 询" at bounding box center [1045, 221] width 42 height 21
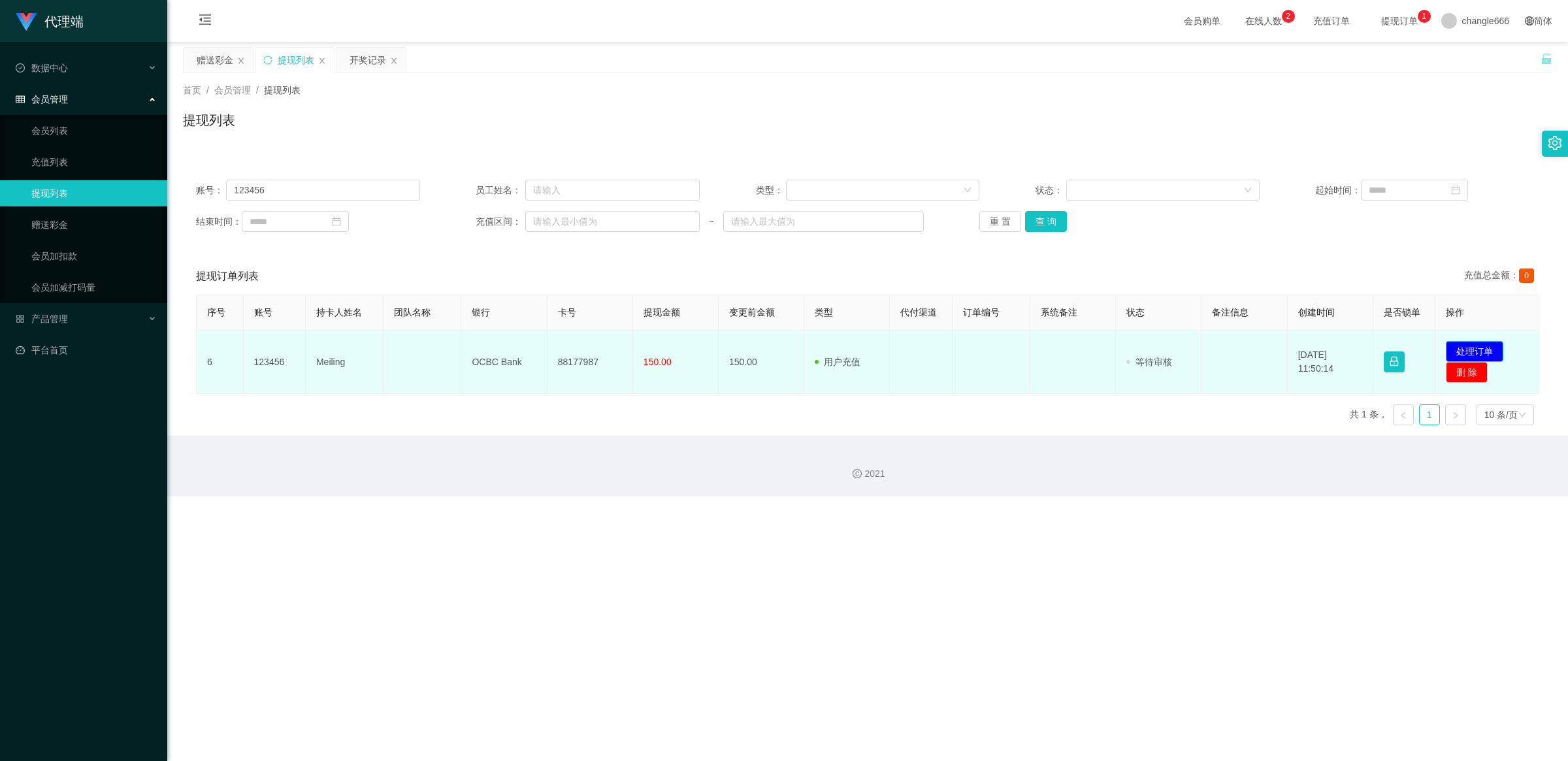
click at [1448, 350] on button "处理订单" at bounding box center [1473, 351] width 57 height 21
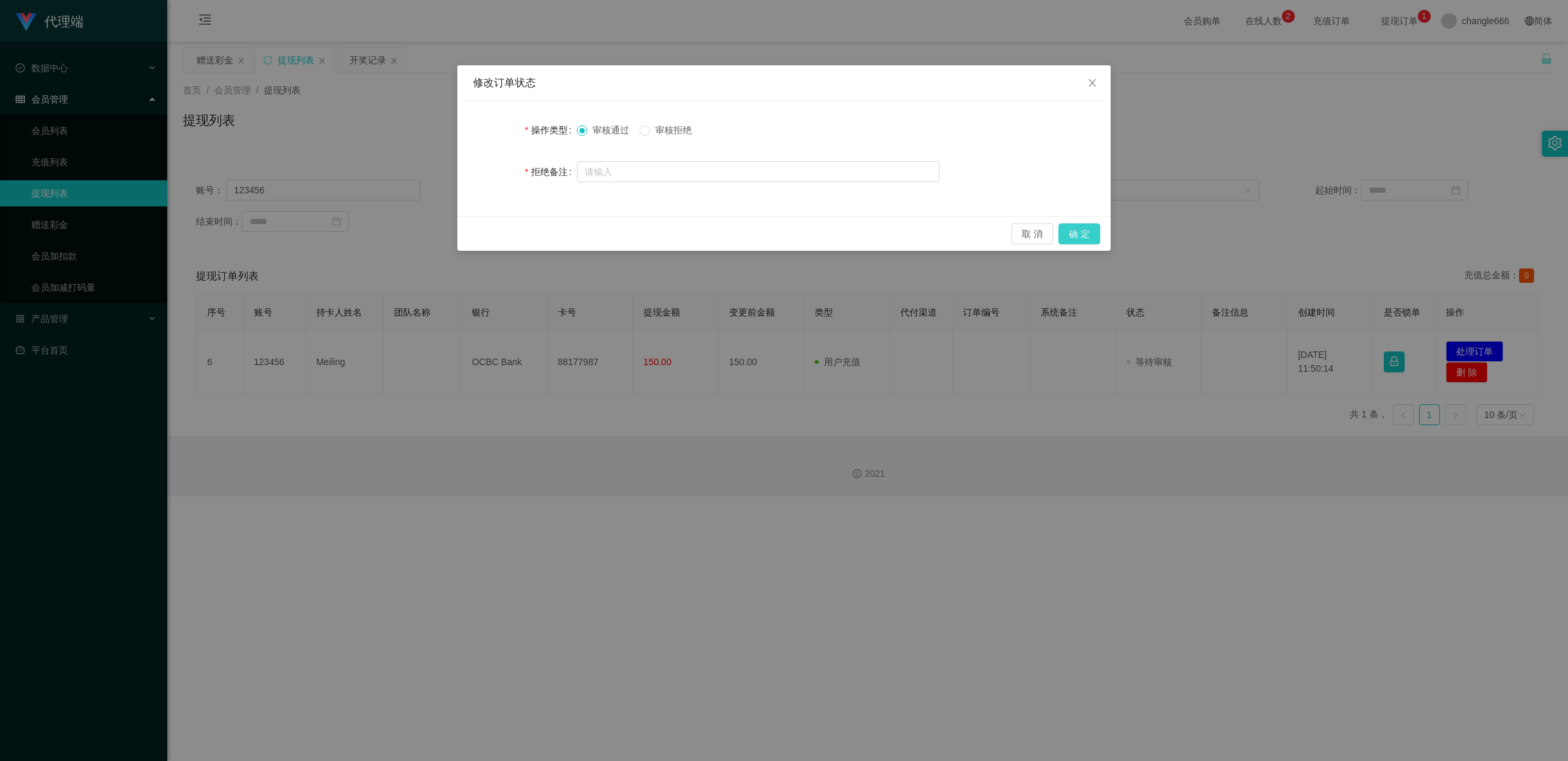
click at [1098, 230] on button "确 定" at bounding box center [1079, 233] width 42 height 21
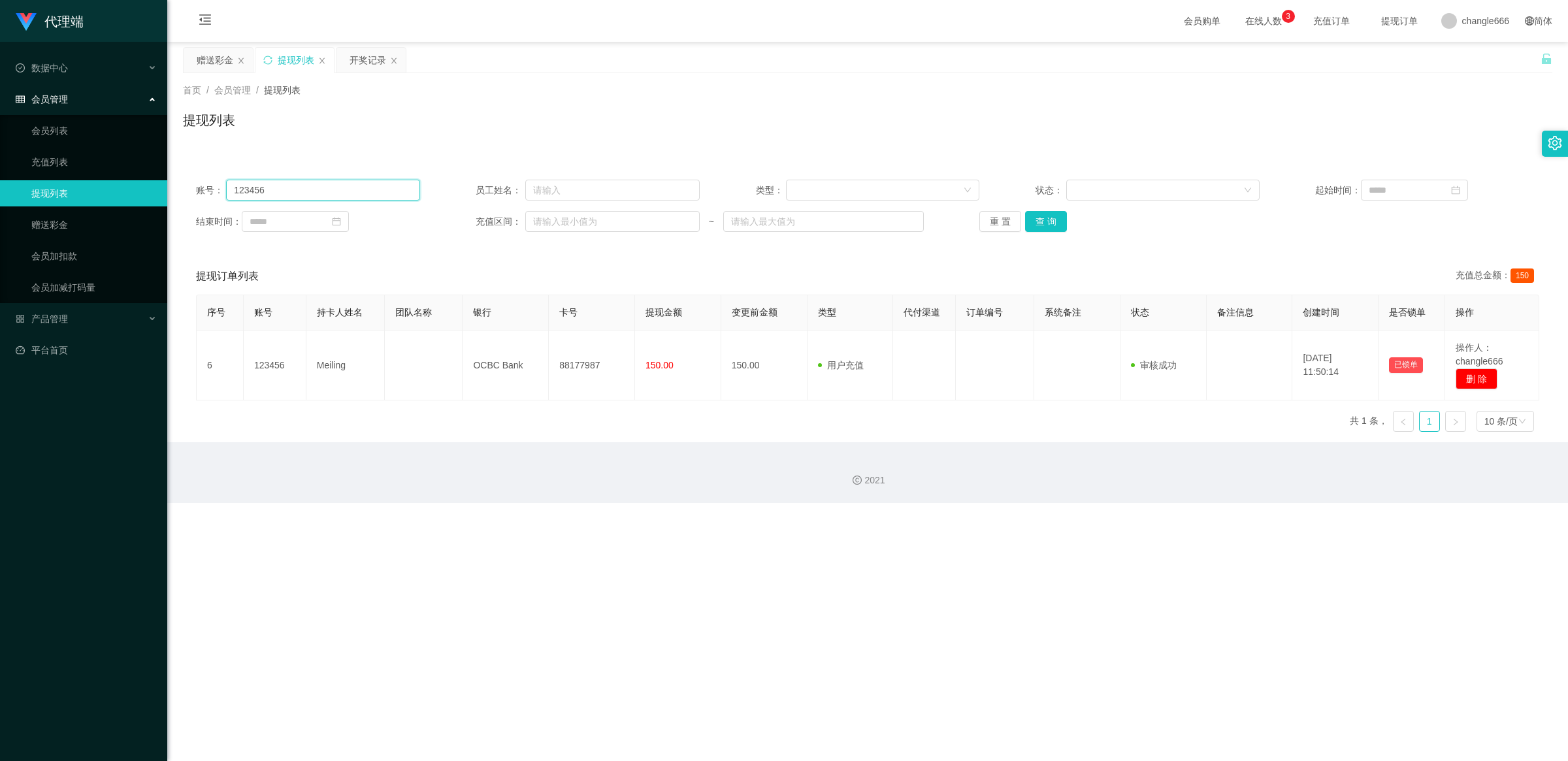
click at [325, 187] on input "123456" at bounding box center [322, 190] width 194 height 21
click at [222, 74] on div "首页 / 会员管理 / 提现列表 / 提现列表" at bounding box center [867, 112] width 1401 height 78
click at [262, 180] on input "123456" at bounding box center [322, 190] width 194 height 21
click at [260, 180] on input "123456" at bounding box center [322, 190] width 194 height 21
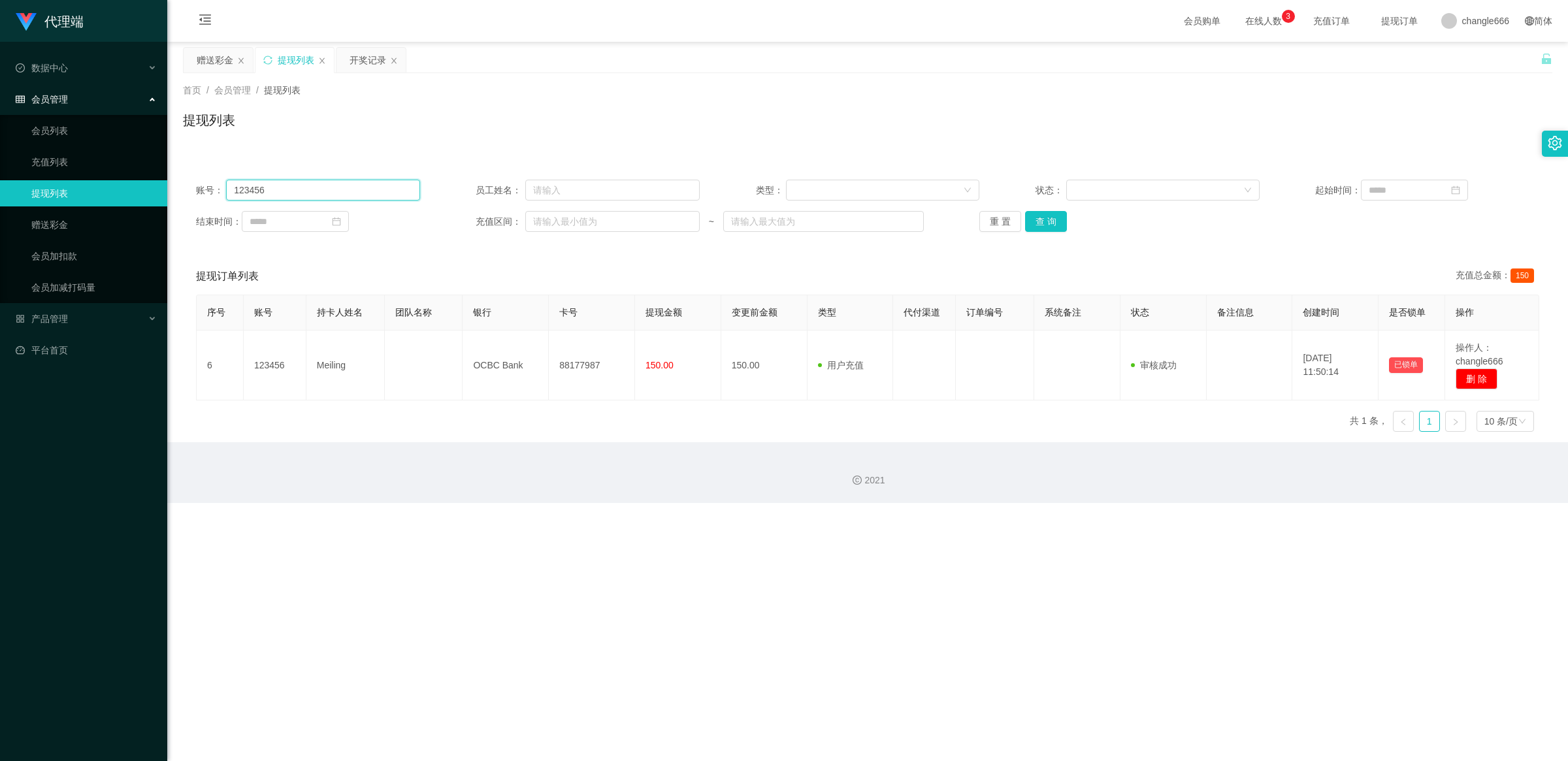
paste input "alexchngymailcom"
type input "alexchngymailcom"
click at [1040, 216] on button "查 询" at bounding box center [1045, 221] width 42 height 21
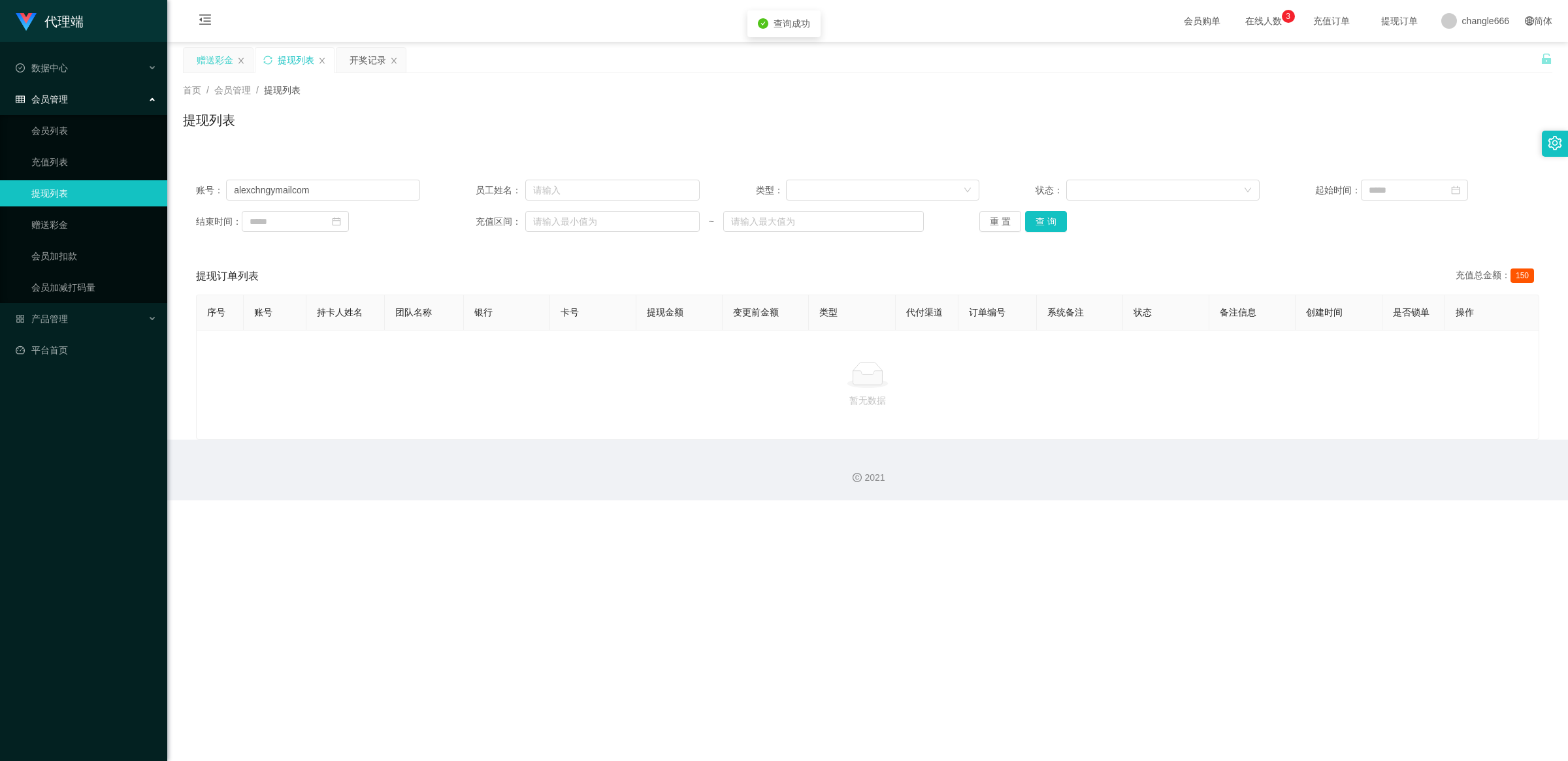
click at [221, 57] on div "赠送彩金" at bounding box center [215, 60] width 37 height 25
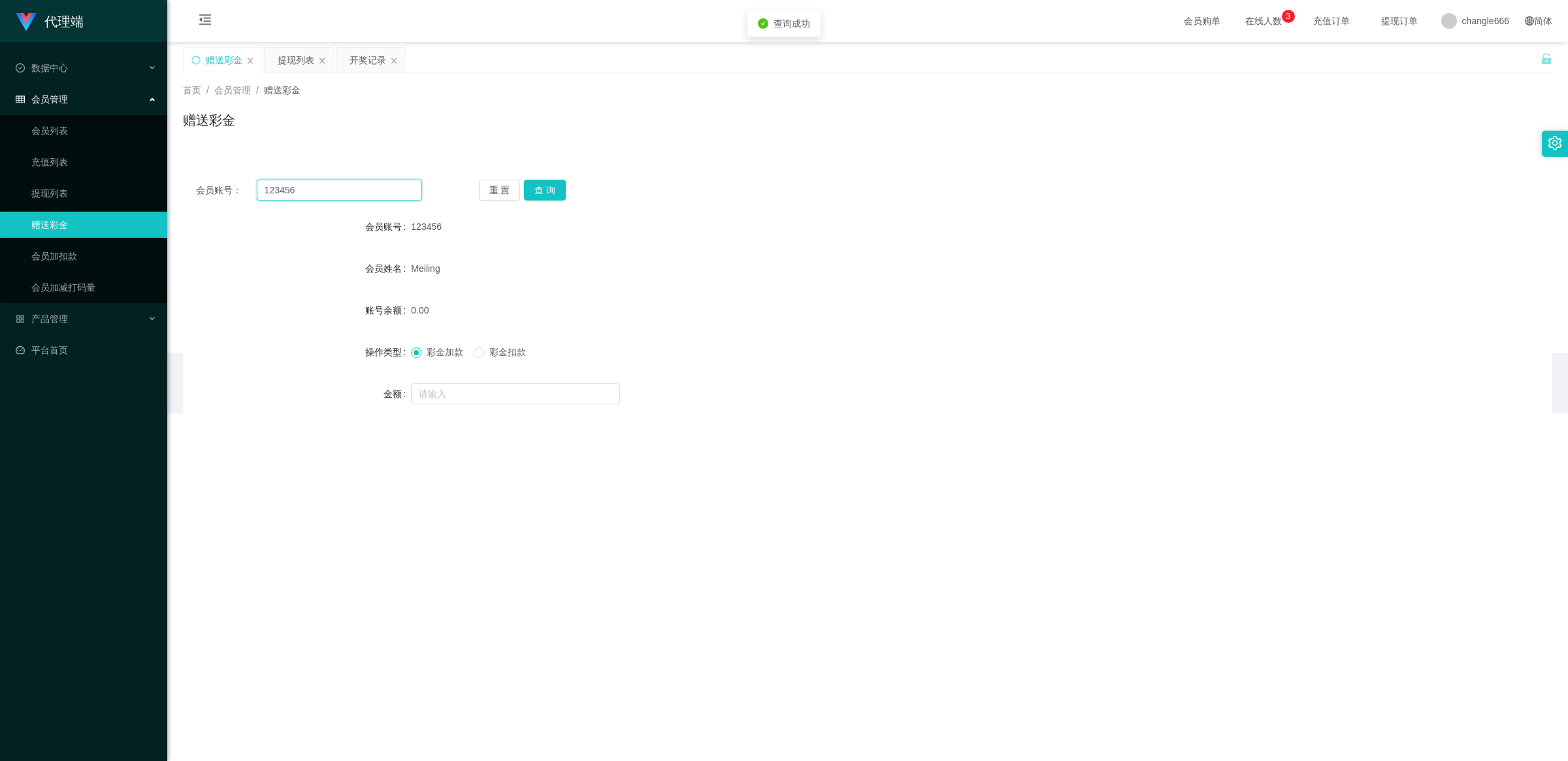
click at [287, 191] on input "123456" at bounding box center [339, 190] width 165 height 21
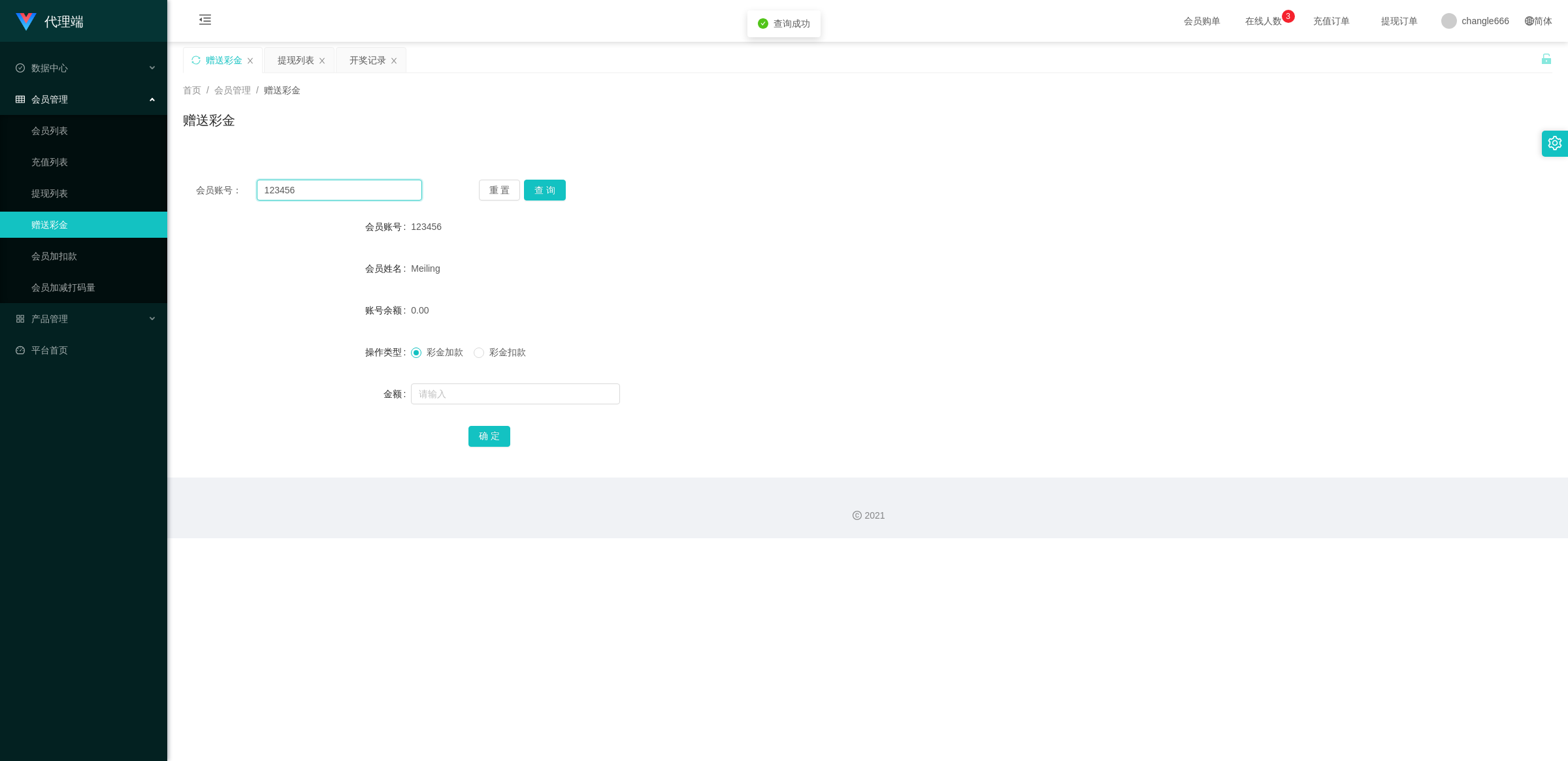
click at [289, 191] on input "123456" at bounding box center [339, 190] width 165 height 21
paste input "alexchngymailcom"
type input "alexchngymailcom"
click at [550, 186] on button "查 询" at bounding box center [544, 190] width 42 height 21
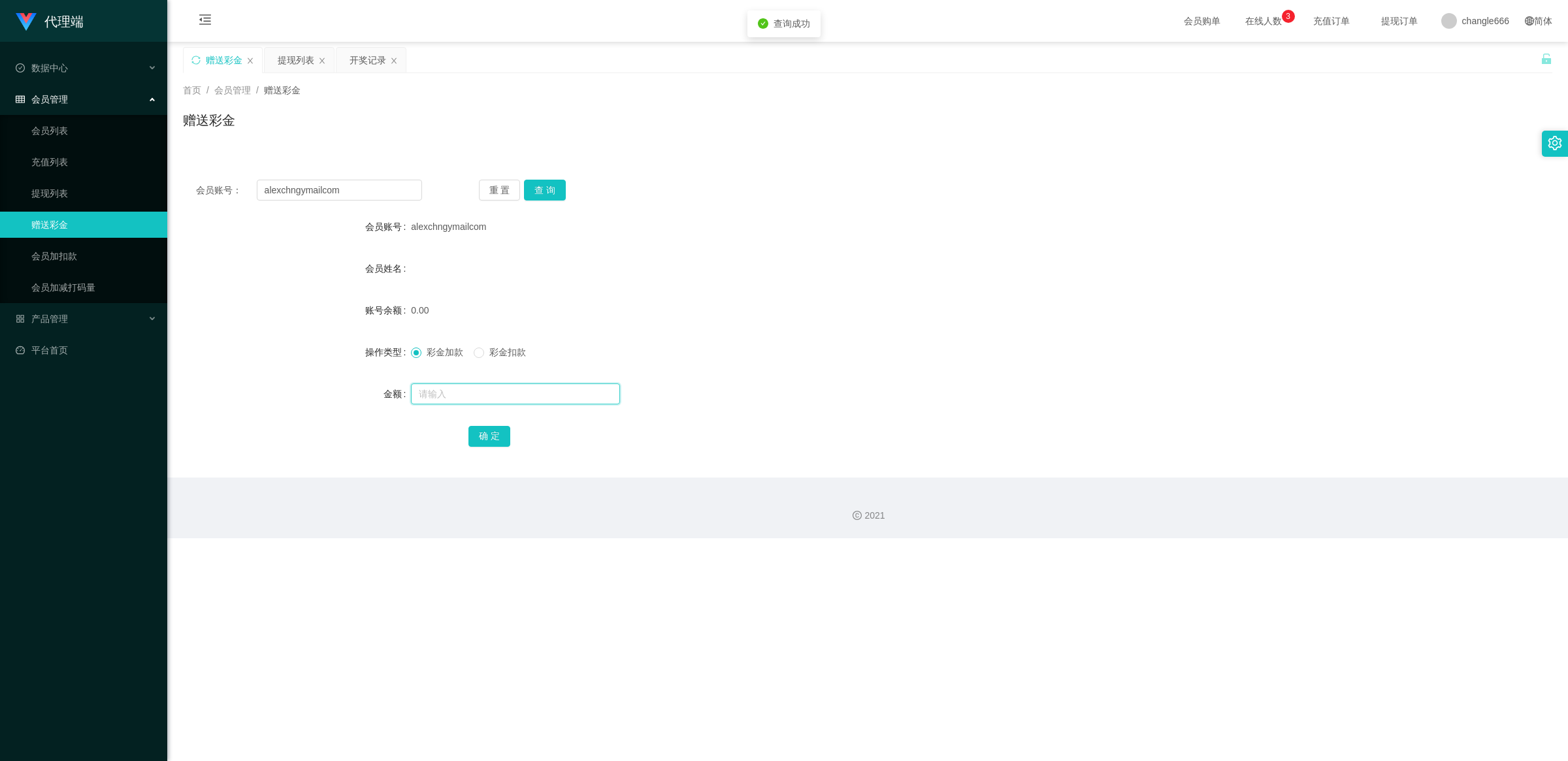
click at [481, 389] on input "text" at bounding box center [515, 394] width 209 height 21
type input "100"
click at [488, 433] on button "确 定" at bounding box center [489, 436] width 42 height 21
click at [543, 188] on button "查 询" at bounding box center [544, 190] width 42 height 21
click at [546, 190] on button "查 询" at bounding box center [544, 190] width 42 height 21
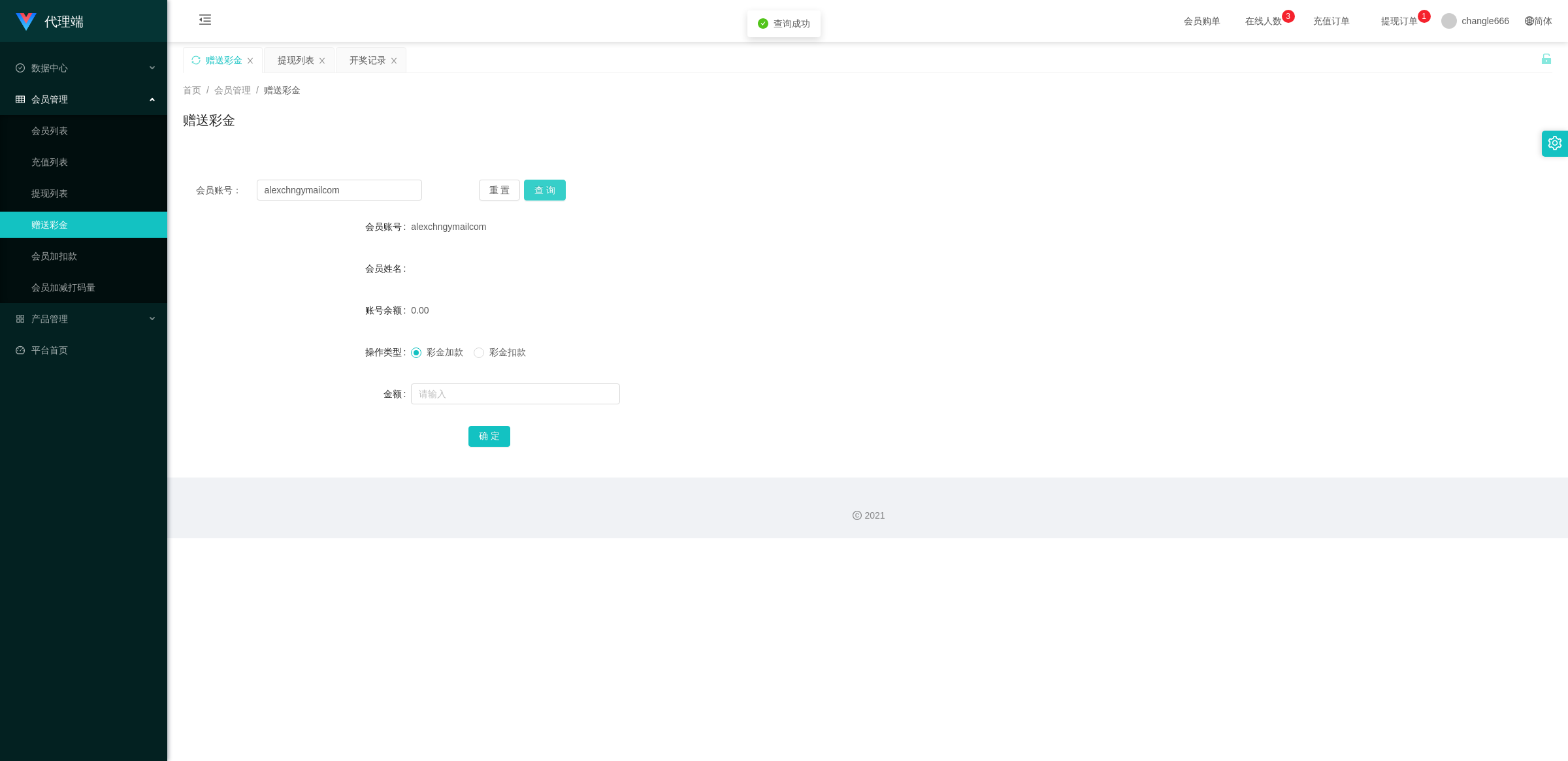
click at [535, 187] on button "查 询" at bounding box center [544, 190] width 42 height 21
click at [553, 187] on button "查 询" at bounding box center [544, 190] width 42 height 21
click at [366, 61] on div "开奖记录" at bounding box center [367, 60] width 37 height 25
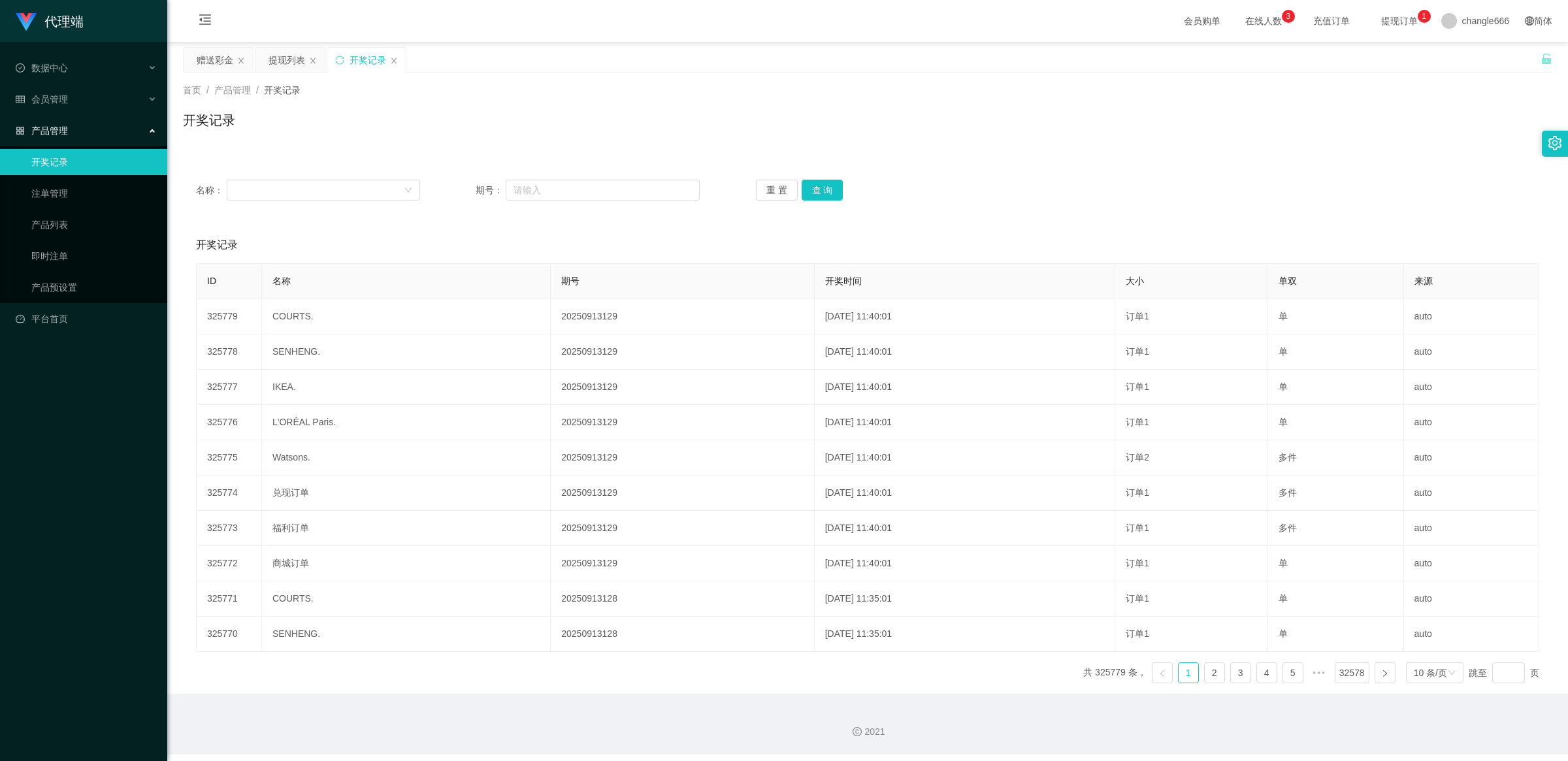
click at [346, 57] on div "开奖记录" at bounding box center [367, 60] width 78 height 25
click at [338, 66] on div "开奖记录" at bounding box center [367, 60] width 78 height 25
click at [339, 56] on icon "图标: sync" at bounding box center [339, 60] width 9 height 9
click at [282, 66] on div "提现列表" at bounding box center [286, 60] width 37 height 25
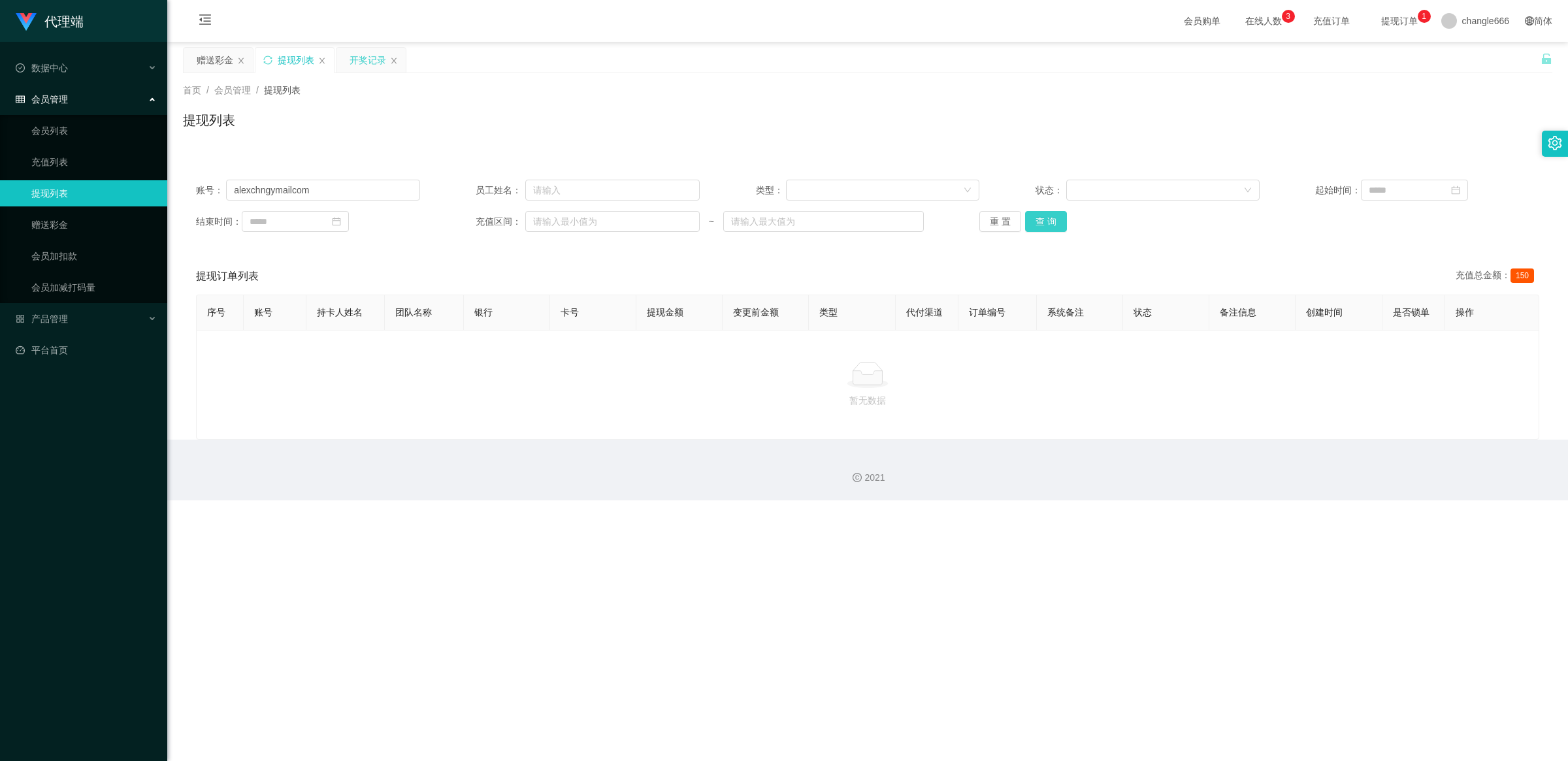
click at [1036, 224] on button "查 询" at bounding box center [1045, 221] width 42 height 21
click at [205, 63] on div "赠送彩金" at bounding box center [215, 60] width 37 height 25
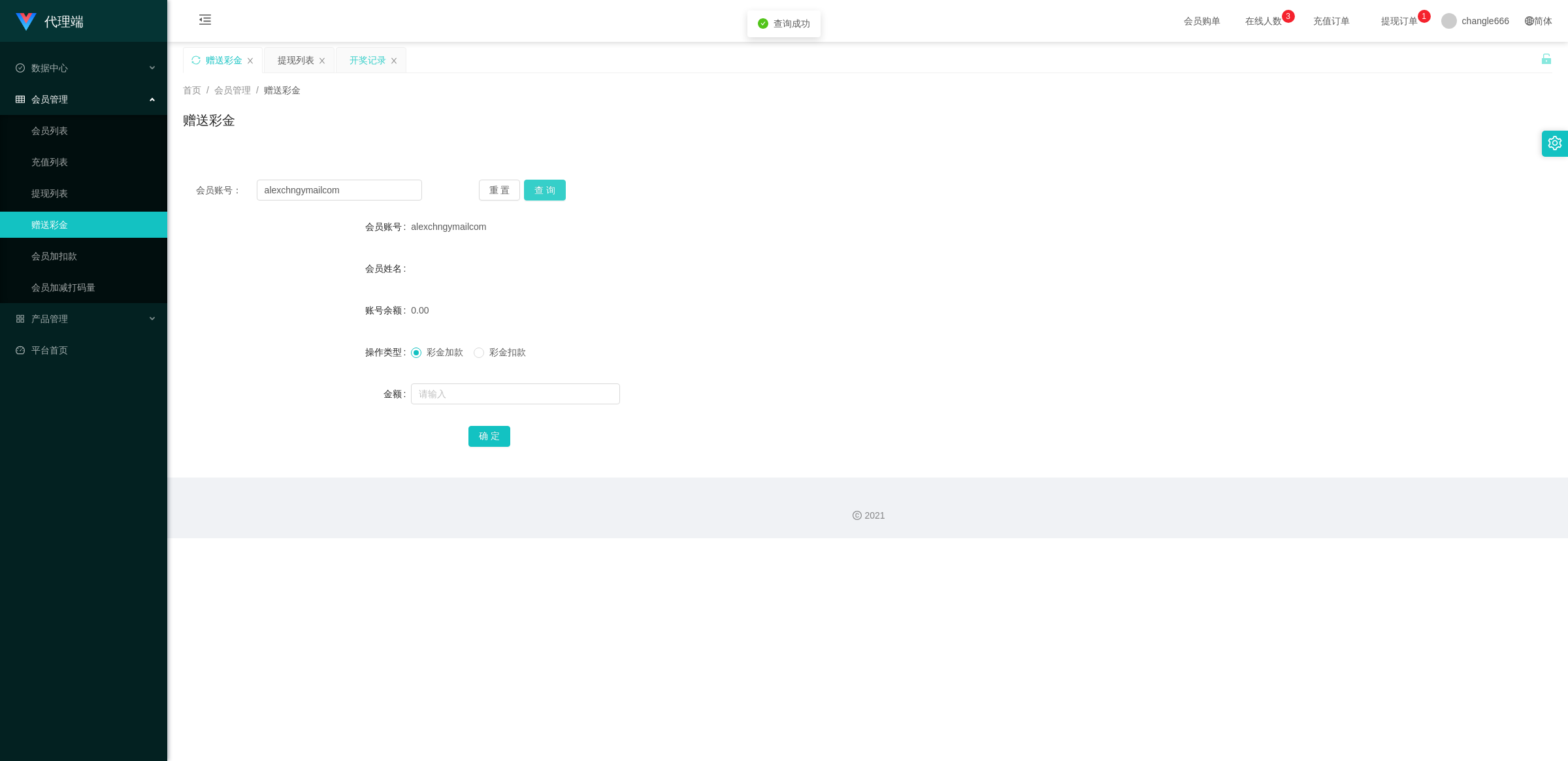
click at [546, 187] on button "查 询" at bounding box center [544, 190] width 42 height 21
click at [454, 393] on input "text" at bounding box center [515, 394] width 209 height 21
type input "150"
click at [495, 435] on button "确 定" at bounding box center [489, 436] width 42 height 21
click at [553, 187] on button "查 询" at bounding box center [544, 190] width 42 height 21
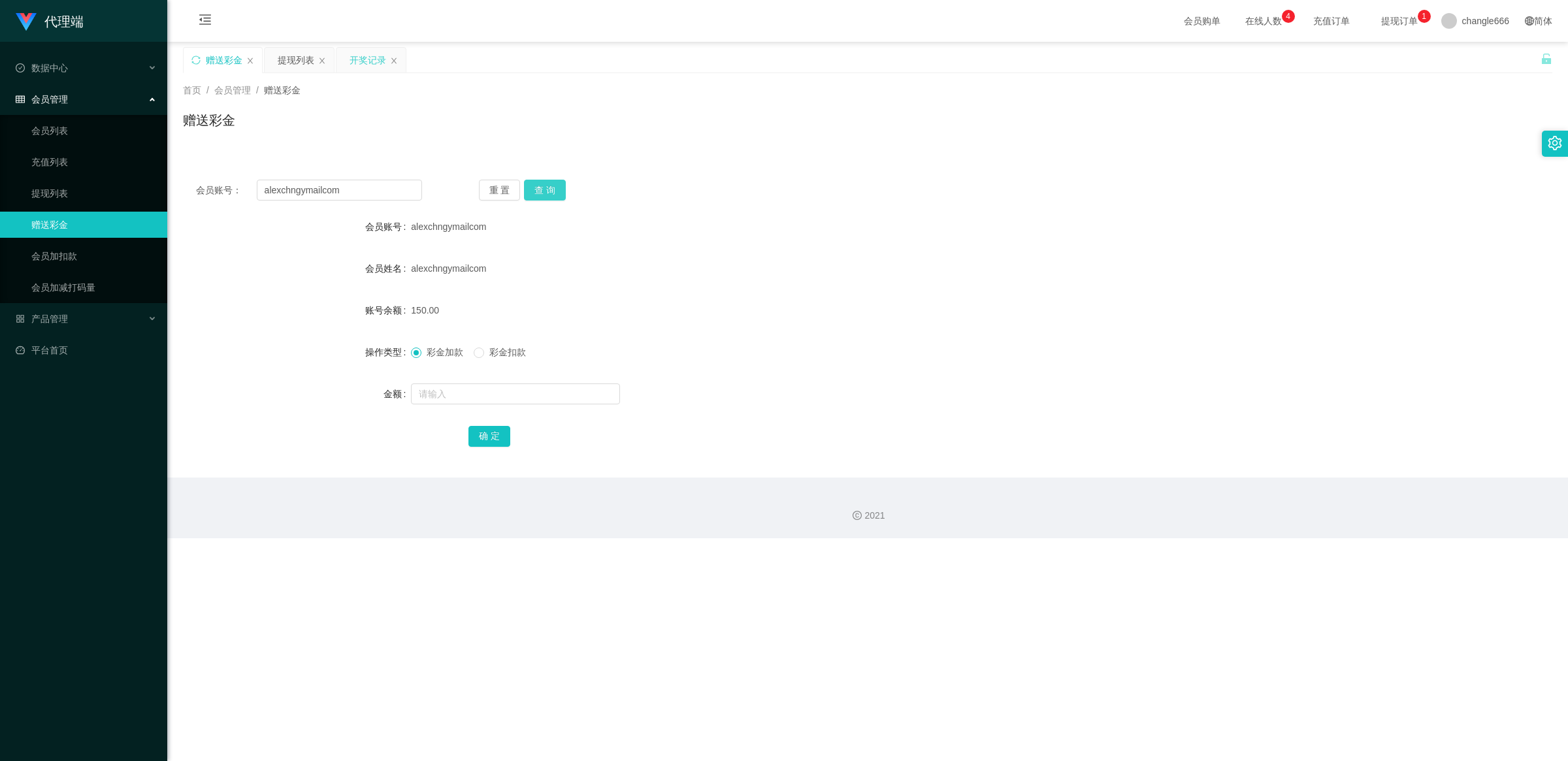
click at [550, 187] on button "查 询" at bounding box center [544, 190] width 42 height 21
click at [292, 49] on div "提现列表" at bounding box center [296, 60] width 37 height 25
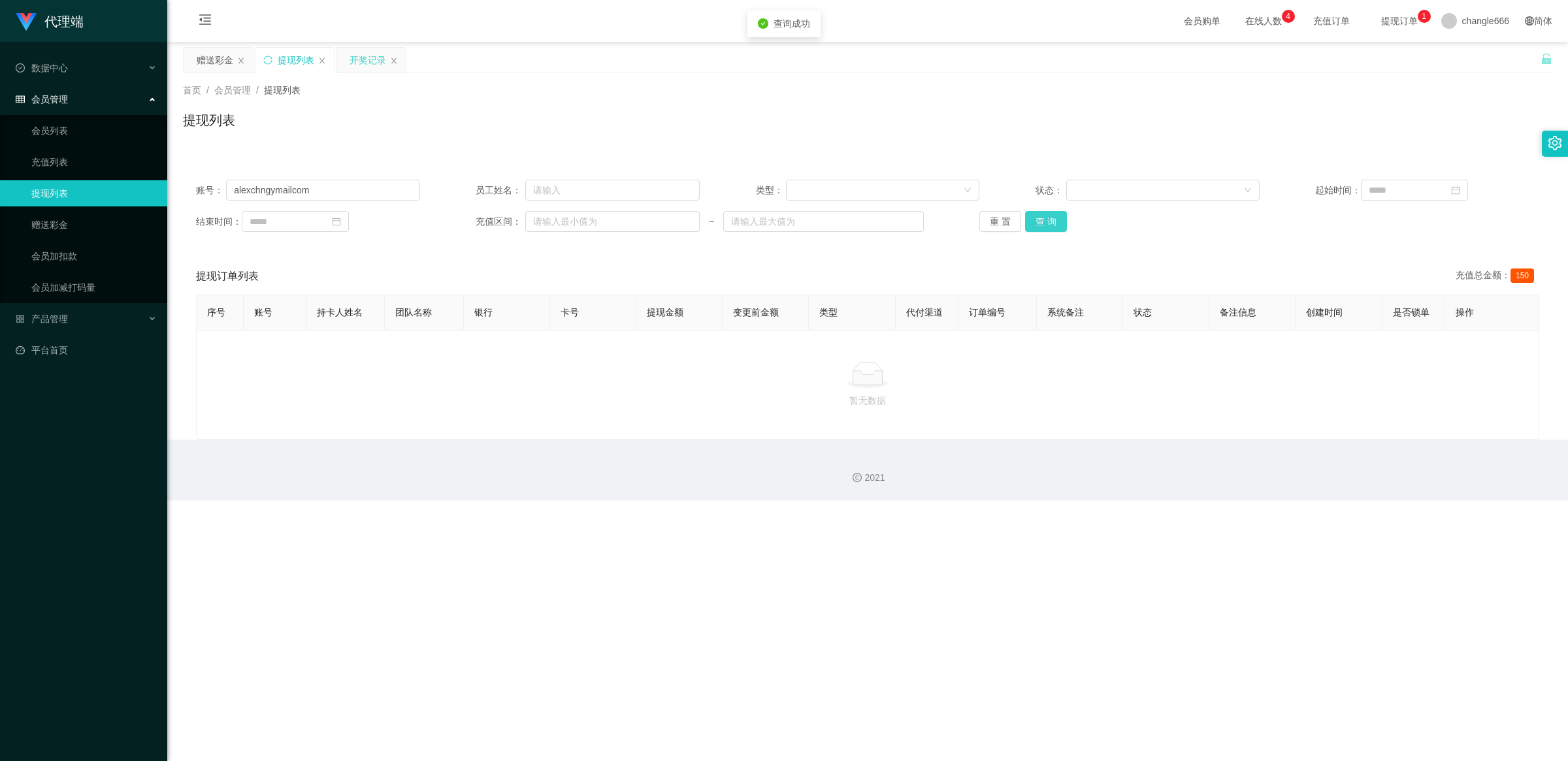
click at [1046, 223] on button "查 询" at bounding box center [1045, 221] width 42 height 21
click at [216, 59] on div "赠送彩金" at bounding box center [215, 60] width 37 height 25
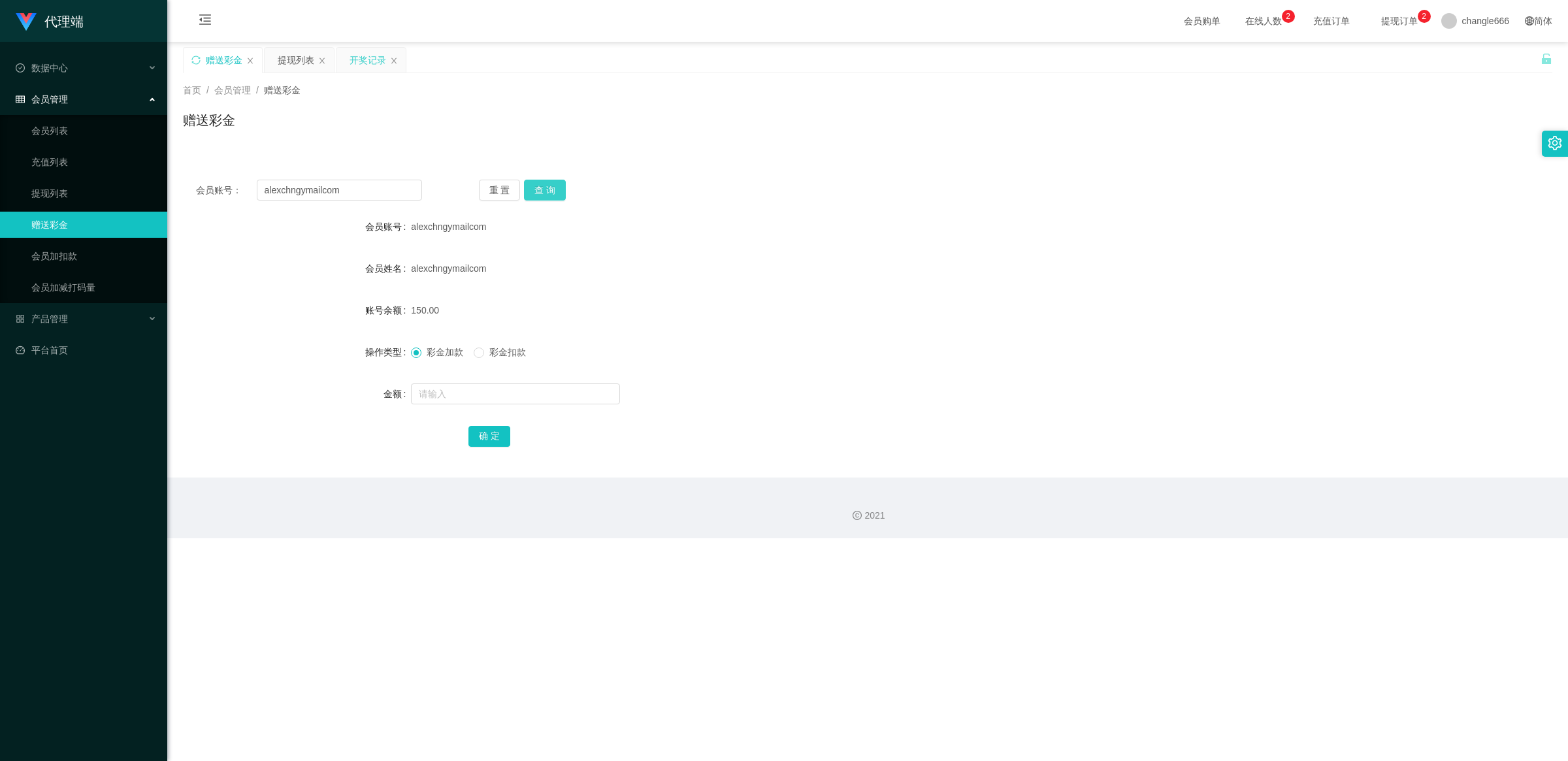
click at [547, 186] on button "查 询" at bounding box center [544, 190] width 42 height 21
click at [378, 60] on div "开奖记录" at bounding box center [367, 60] width 37 height 25
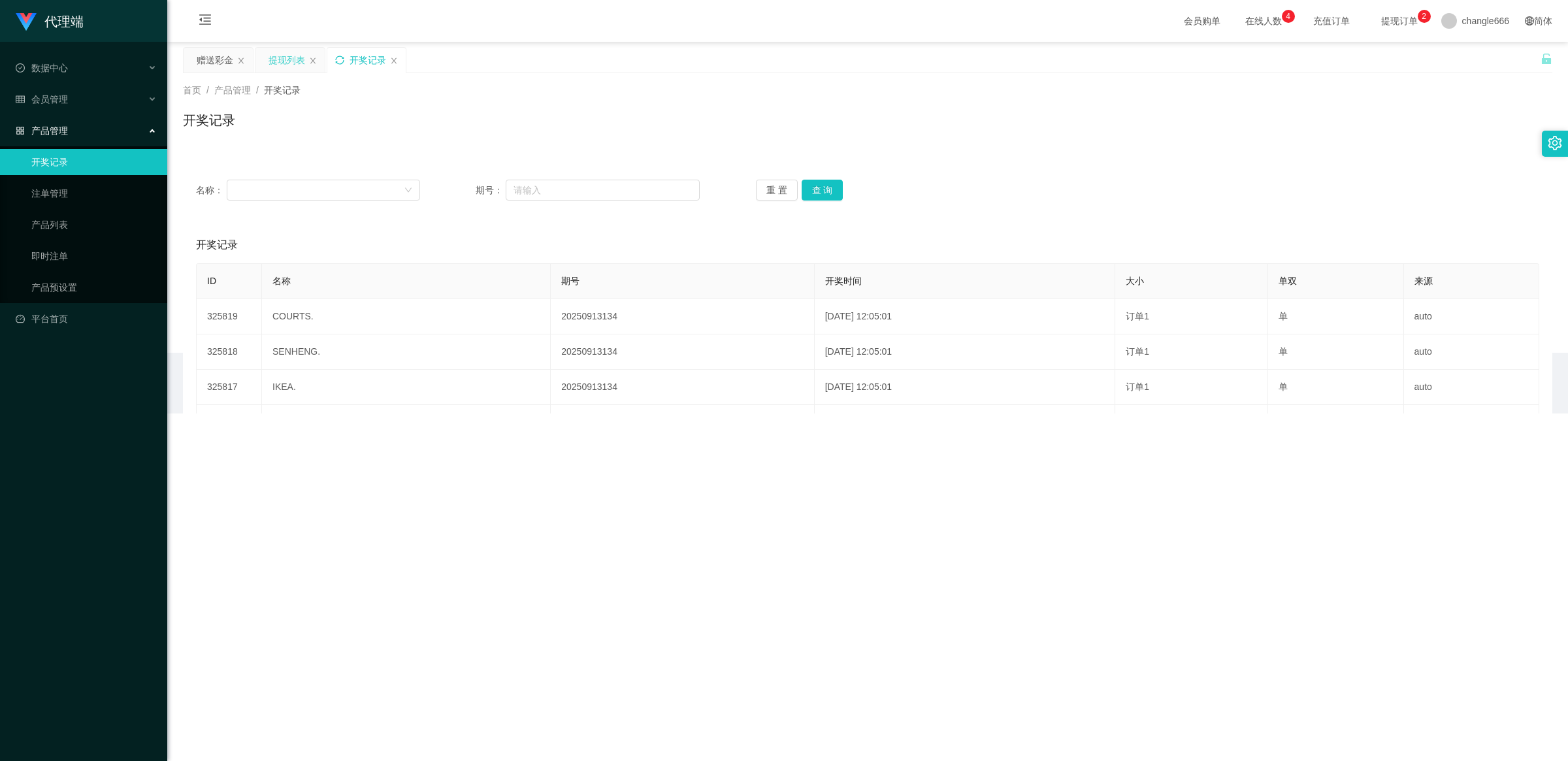
click at [298, 63] on div "提现列表" at bounding box center [286, 60] width 37 height 25
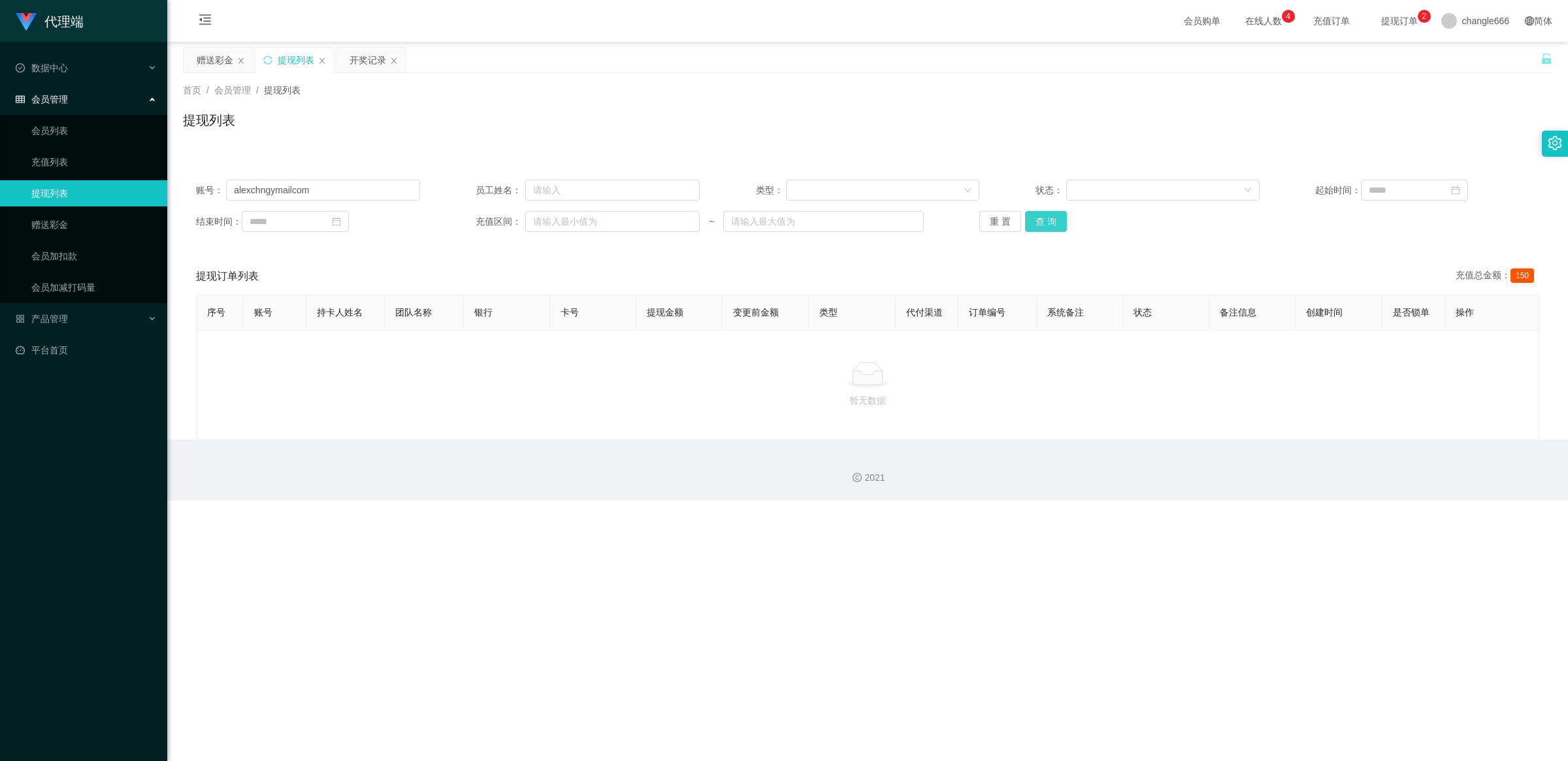
click at [1051, 222] on button "查 询" at bounding box center [1045, 221] width 42 height 21
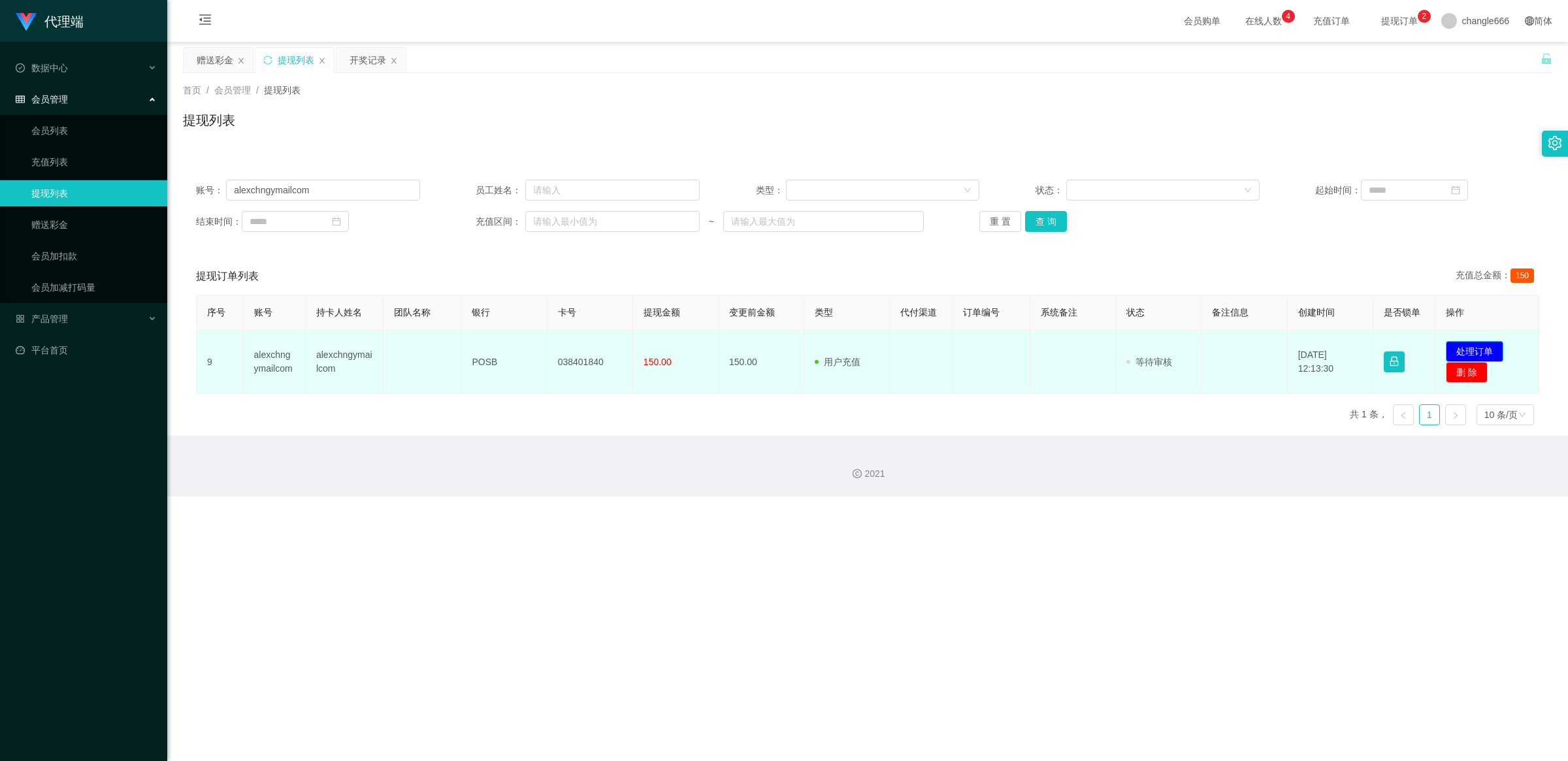
click at [1490, 344] on button "处理订单" at bounding box center [1473, 351] width 57 height 21
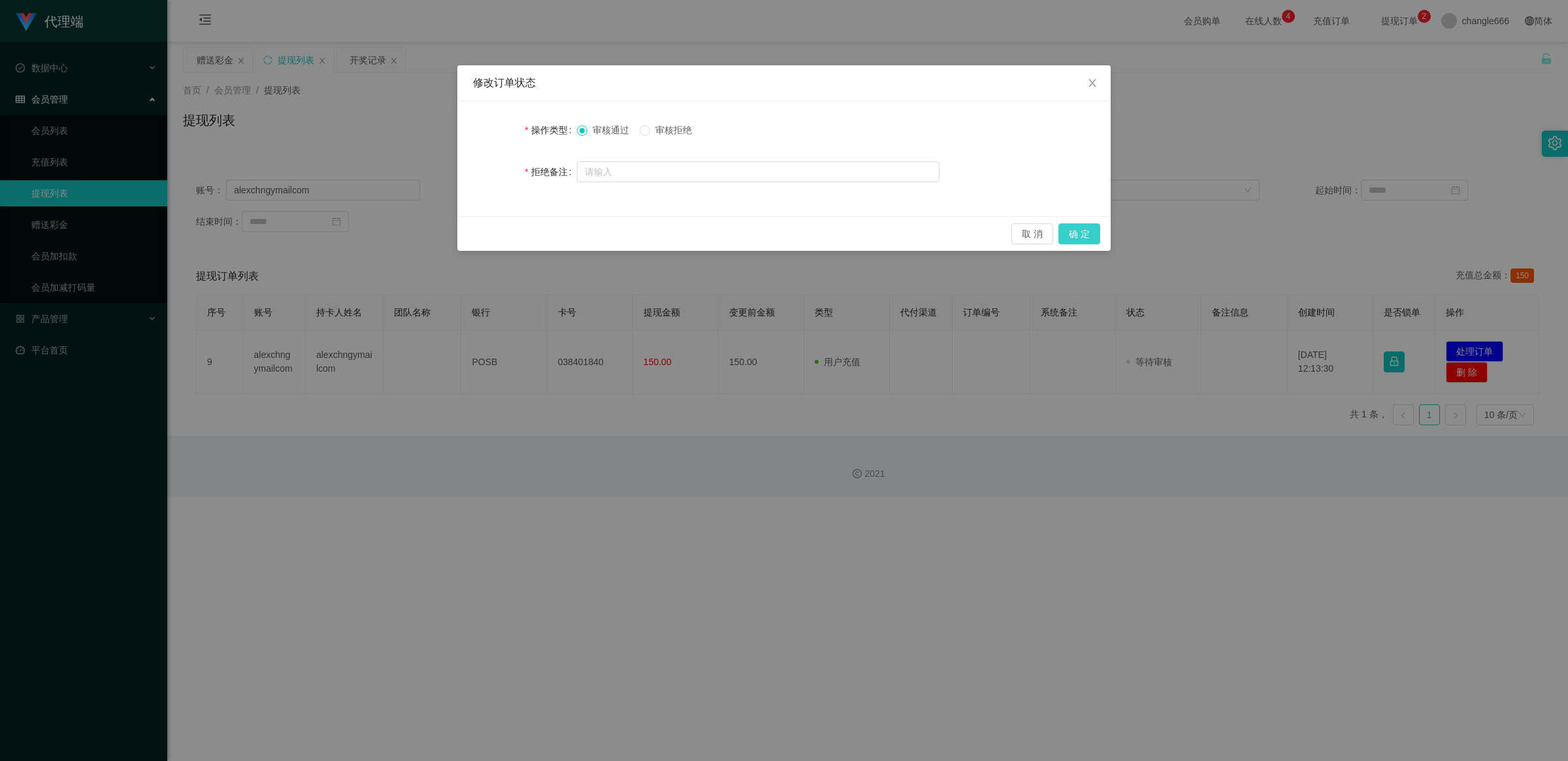
click at [1068, 229] on button "确 定" at bounding box center [1079, 233] width 42 height 21
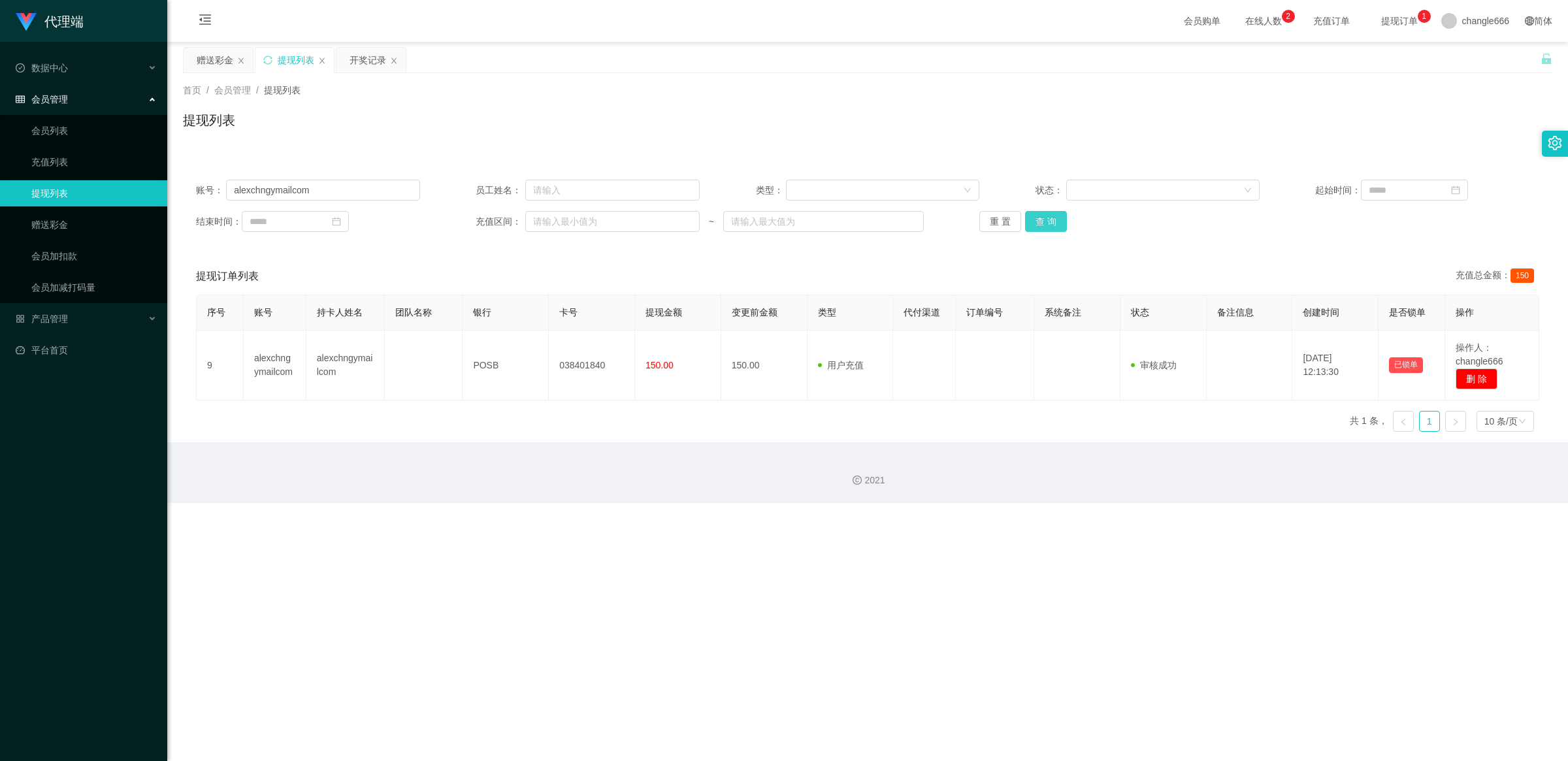
click at [1053, 222] on button "查 询" at bounding box center [1045, 221] width 42 height 21
click at [376, 197] on input "alexchngymailcom" at bounding box center [322, 190] width 194 height 21
click at [1053, 212] on button "查 询" at bounding box center [1045, 221] width 42 height 21
click at [1056, 224] on button "查 询" at bounding box center [1045, 221] width 42 height 21
